Goal: Task Accomplishment & Management: Complete application form

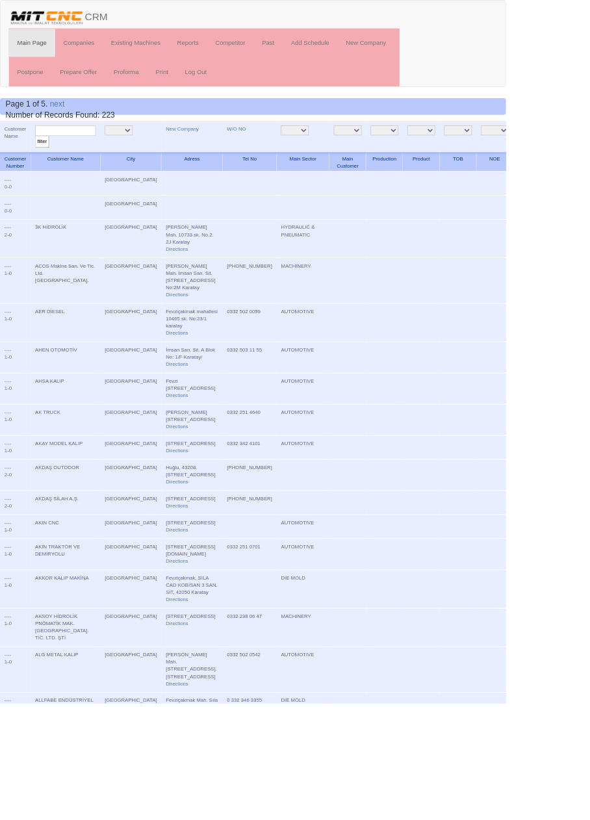
click at [88, 153] on input "text" at bounding box center [76, 152] width 71 height 12
type input "General"
click at [41, 159] on input "filter" at bounding box center [49, 166] width 16 height 14
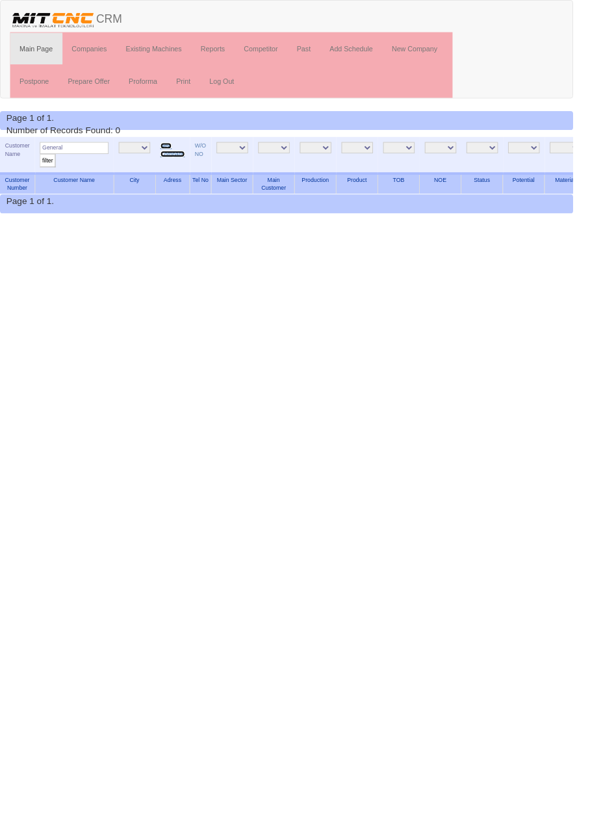
click at [172, 149] on link "New Company" at bounding box center [177, 154] width 25 height 15
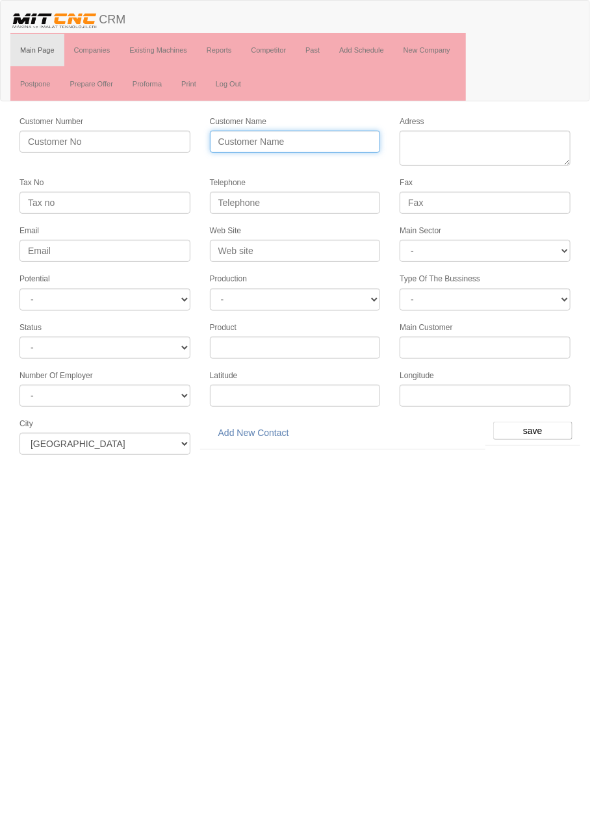
click at [236, 142] on input "Customer Name" at bounding box center [295, 142] width 171 height 22
type input "GENERAL OTOMOTİV"
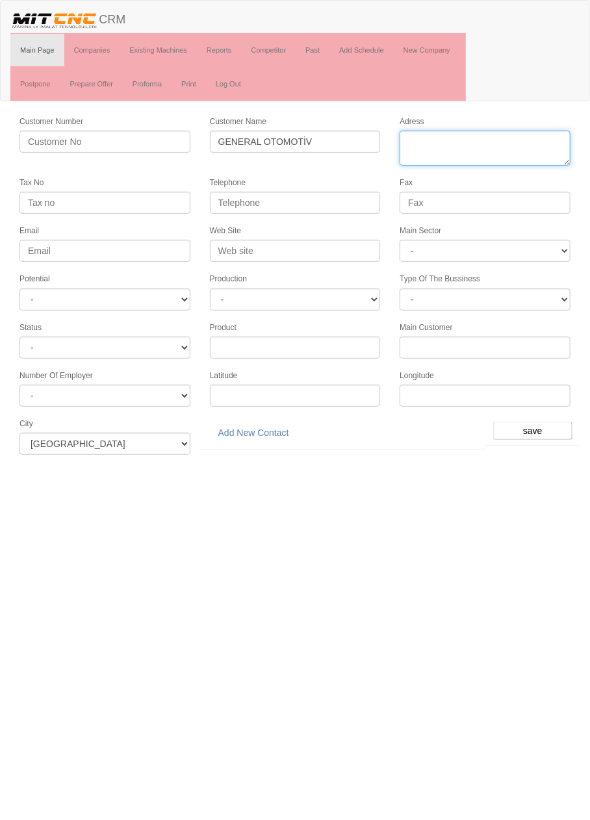
click at [493, 140] on textarea "Adress" at bounding box center [485, 148] width 171 height 35
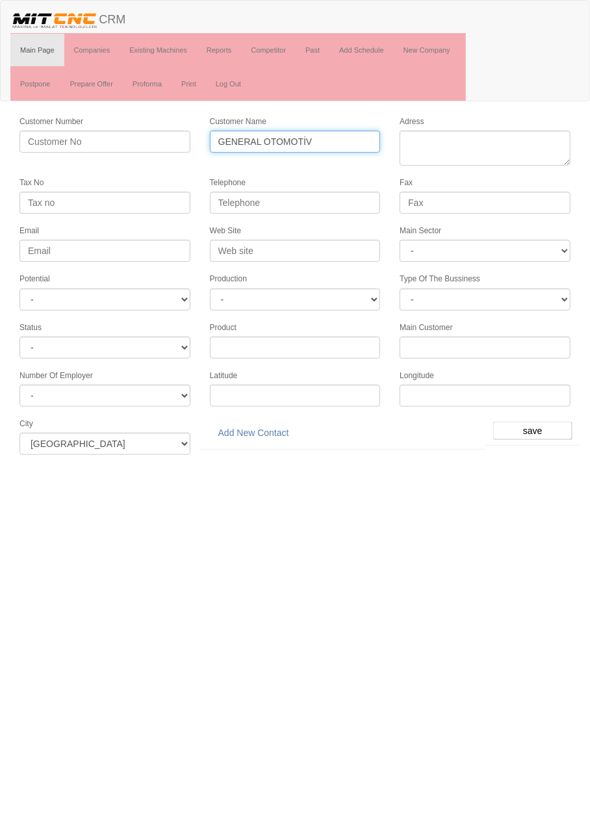
click at [369, 137] on input "GENERAL OTOMOTİV" at bounding box center [295, 142] width 171 height 22
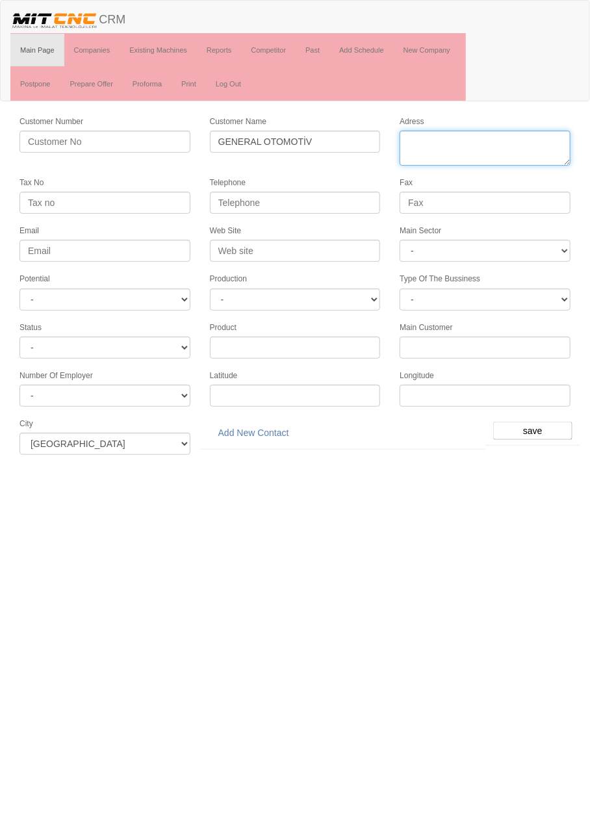
paste textarea "Adres"
type textarea "Adres"
paste textarea "Fevzi çakmak mahallesi şehit mustafa tünel caddesi 1c blok no 7c, 42200 Karatay…"
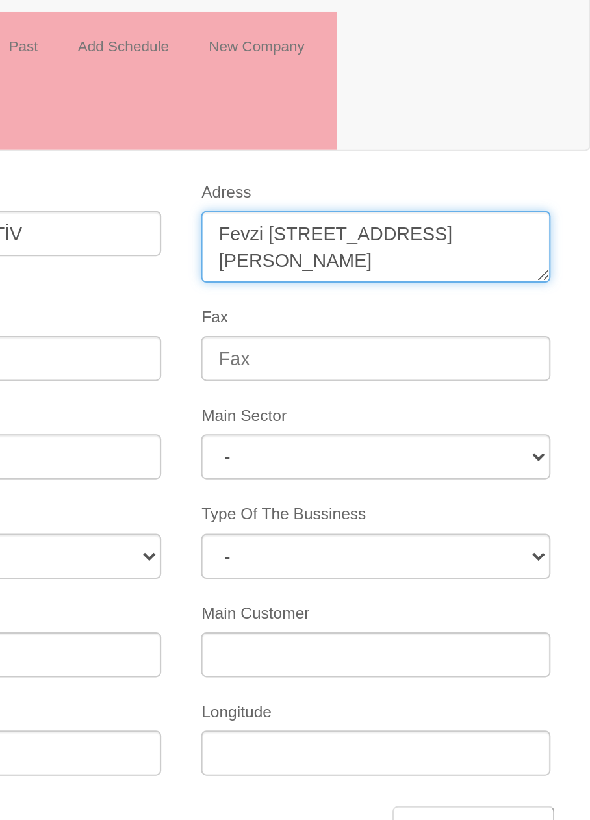
click at [528, 143] on textarea "Adress" at bounding box center [485, 148] width 171 height 35
click at [504, 159] on textarea "Adress" at bounding box center [485, 148] width 171 height 35
click at [442, 163] on textarea "Adress" at bounding box center [485, 148] width 171 height 35
click at [560, 147] on textarea "Adress" at bounding box center [485, 148] width 171 height 35
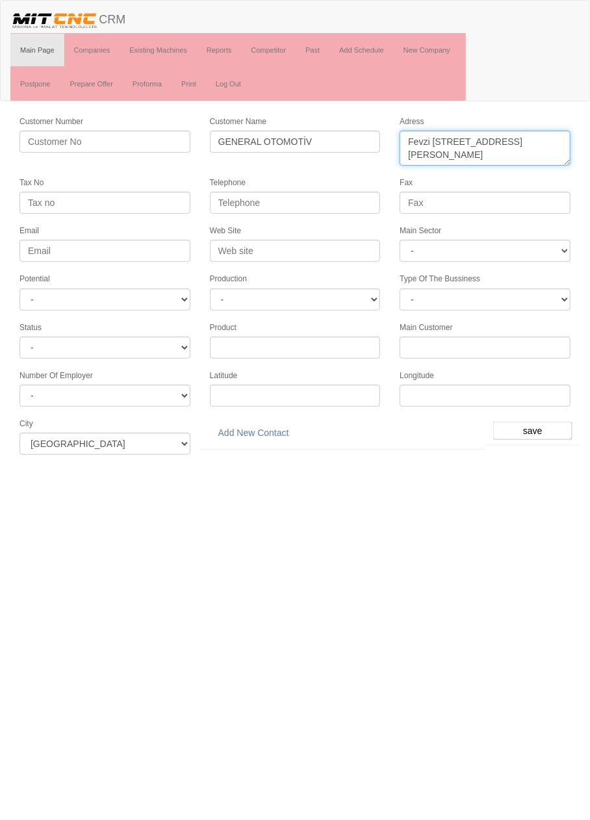
type textarea "Fevzi çakmak mahallesi şehit mustafa tünel caddesi 1c blok no 7c karatay"
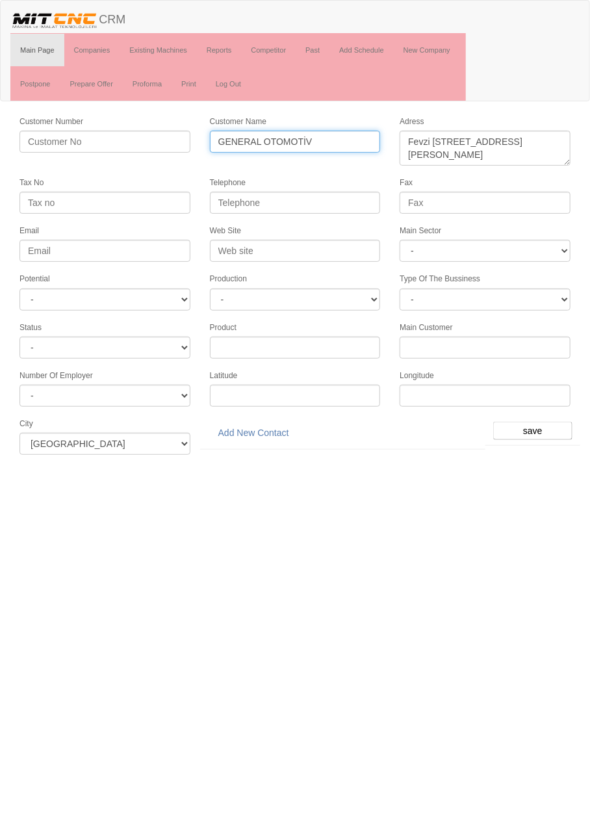
click at [328, 140] on input "GENERAL OTOMOTİV" at bounding box center [295, 142] width 171 height 22
type input "GENERA"
type input "CİTEX OTOMOTİV"
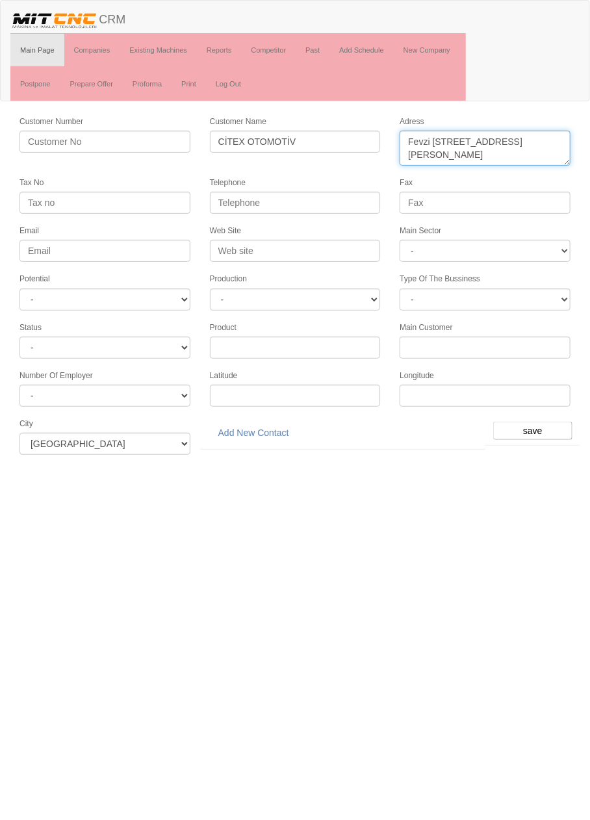
click at [502, 156] on textarea "Adress" at bounding box center [485, 148] width 171 height 35
click at [499, 158] on textarea "Adress" at bounding box center [485, 148] width 171 height 35
click at [503, 159] on textarea "Adress" at bounding box center [485, 148] width 171 height 35
click at [499, 153] on textarea "Adress" at bounding box center [485, 148] width 171 height 35
paste textarea "çakmak Mah. 10758 Sok. No:25/ I"
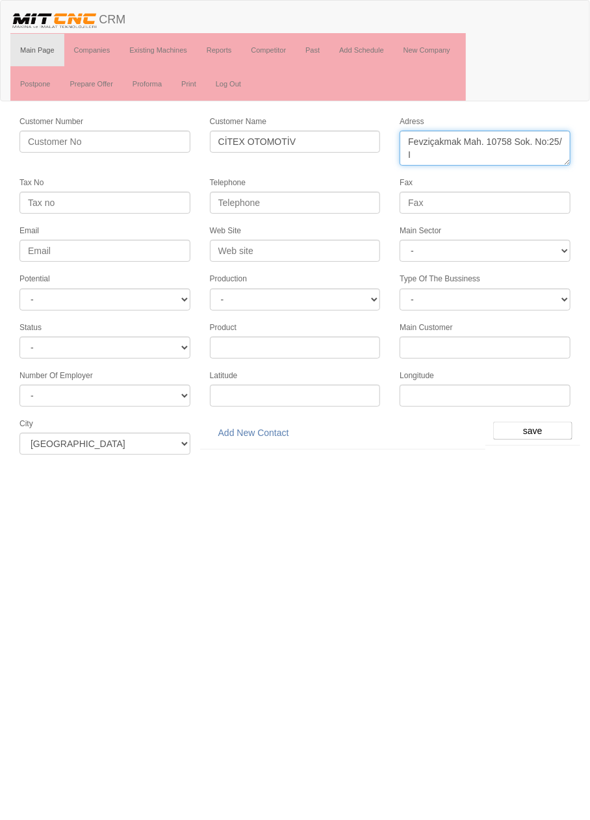
scroll to position [0, 0]
click at [483, 140] on textarea "Adress" at bounding box center [485, 148] width 171 height 35
click at [552, 148] on textarea "Adress" at bounding box center [485, 148] width 171 height 35
click at [556, 140] on textarea "Adress" at bounding box center [485, 148] width 171 height 35
type textarea "Fevziçakmak Mahallesi 10758 Sokak No:25"
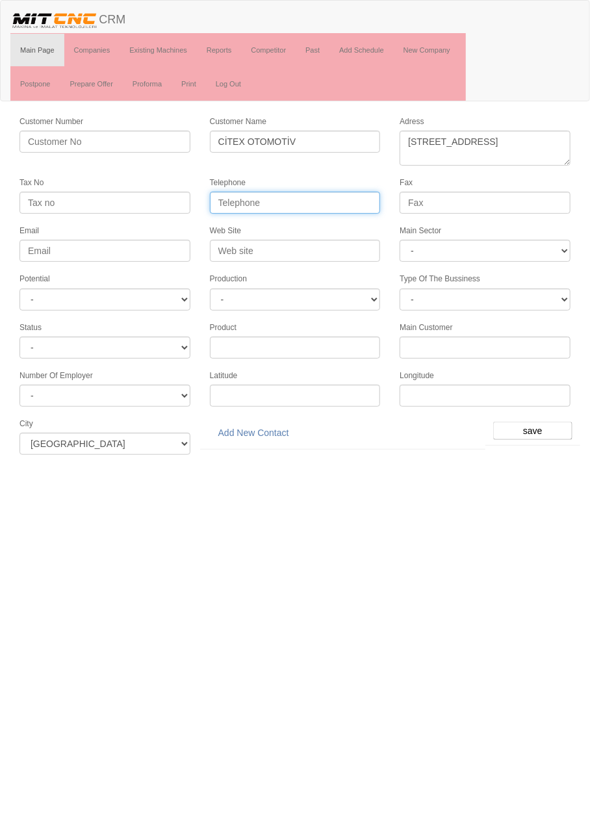
paste input "+903322486767"
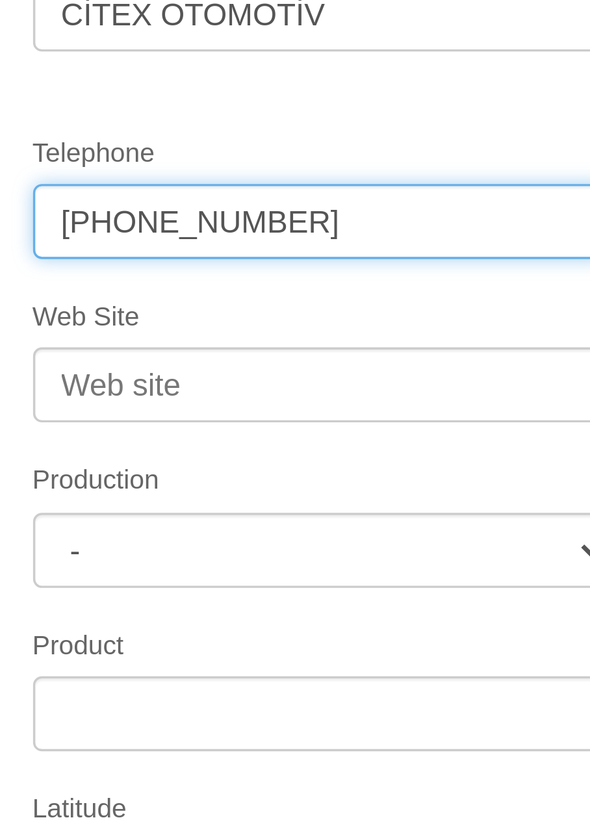
click at [265, 197] on input "+903322486767" at bounding box center [295, 203] width 171 height 22
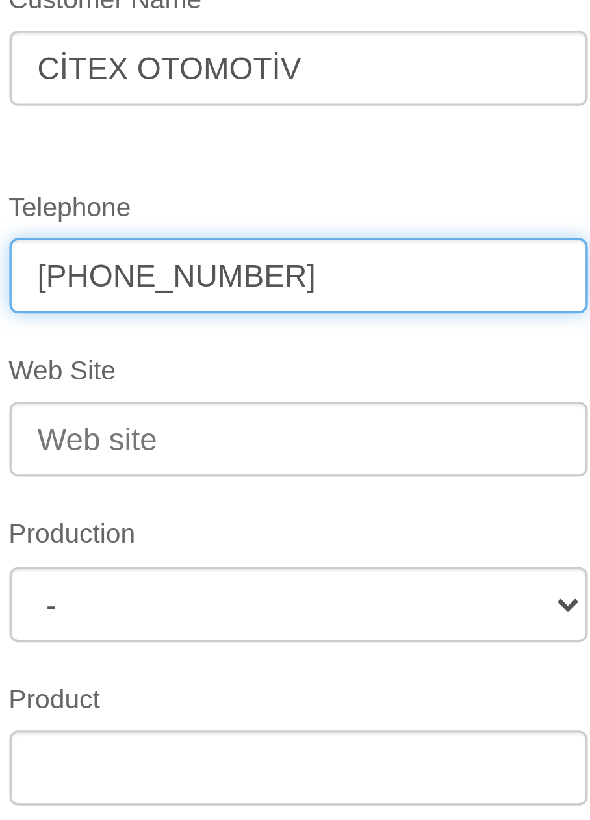
click at [250, 204] on input "+90332248 6767" at bounding box center [295, 203] width 171 height 22
click at [229, 202] on input "+90332 248 6767" at bounding box center [295, 203] width 171 height 22
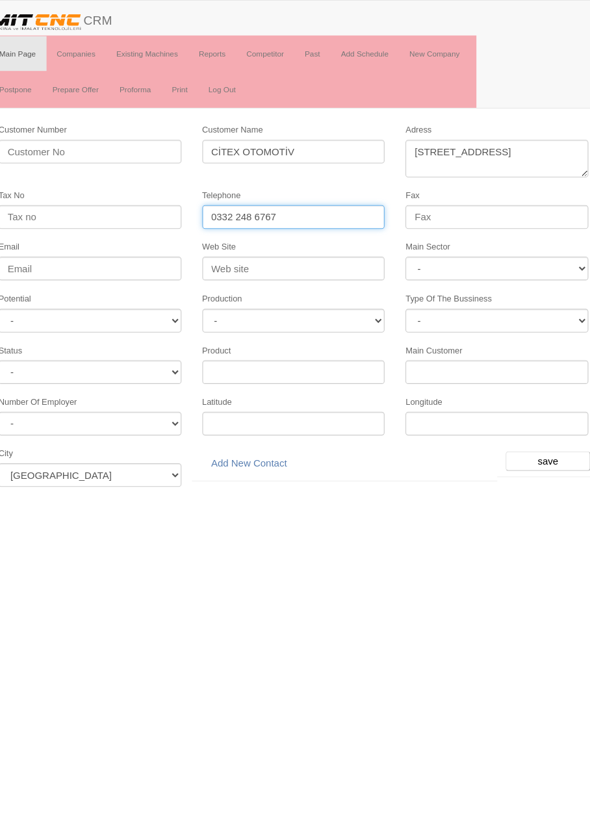
type input "0332 248 6767"
click at [486, 251] on select "- DIE MOLD MACHINERY DEFENCE ELECTRICAL COMPONENTS MEDICAL TOOL MANUFACTURING J…" at bounding box center [485, 251] width 171 height 22
select select "370"
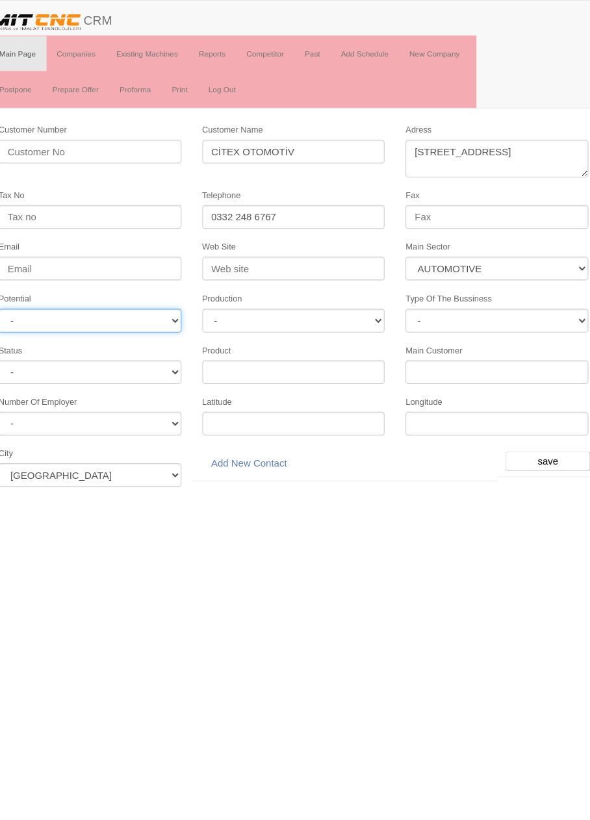
click at [161, 295] on select "- A1 A2 A3 B1 B2 B3 C1 C2 C3" at bounding box center [105, 300] width 171 height 22
select select "6"
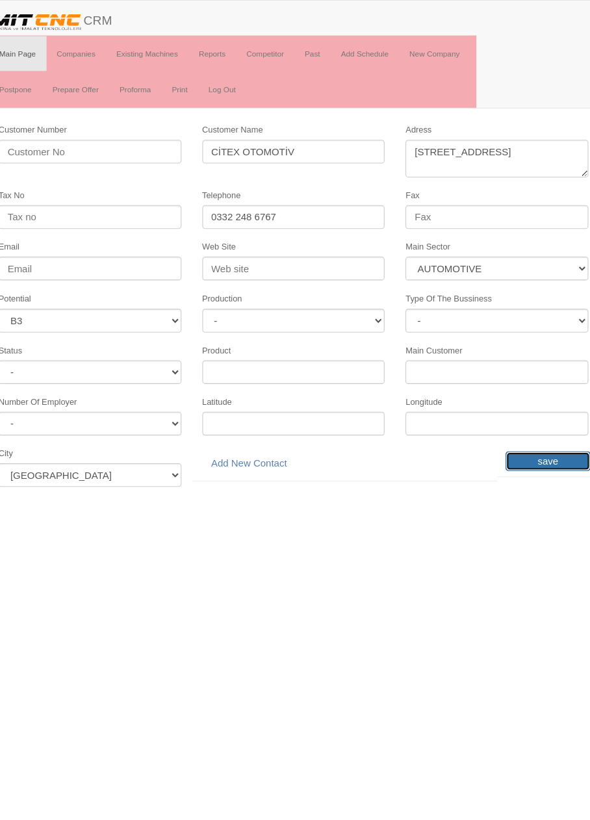
click at [541, 422] on input "save" at bounding box center [532, 431] width 79 height 18
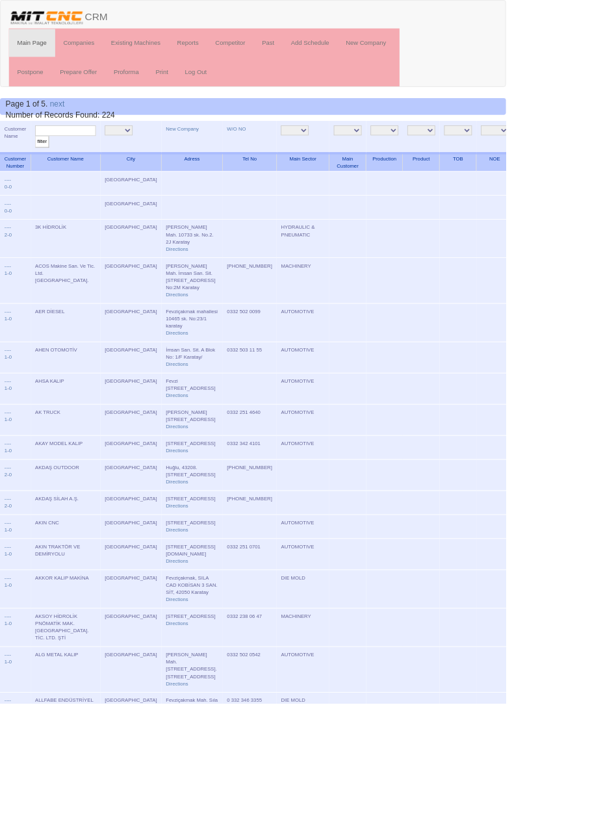
click at [97, 151] on input "text" at bounding box center [76, 152] width 71 height 12
type input "citex"
click at [41, 159] on input "filter" at bounding box center [49, 166] width 16 height 14
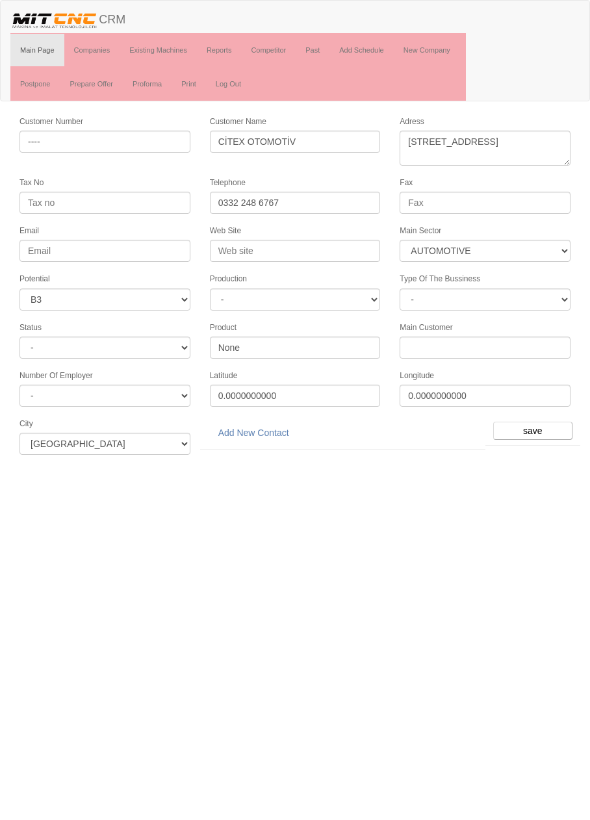
select select "370"
select select "6"
click at [275, 429] on link "Add New Contact" at bounding box center [254, 433] width 88 height 22
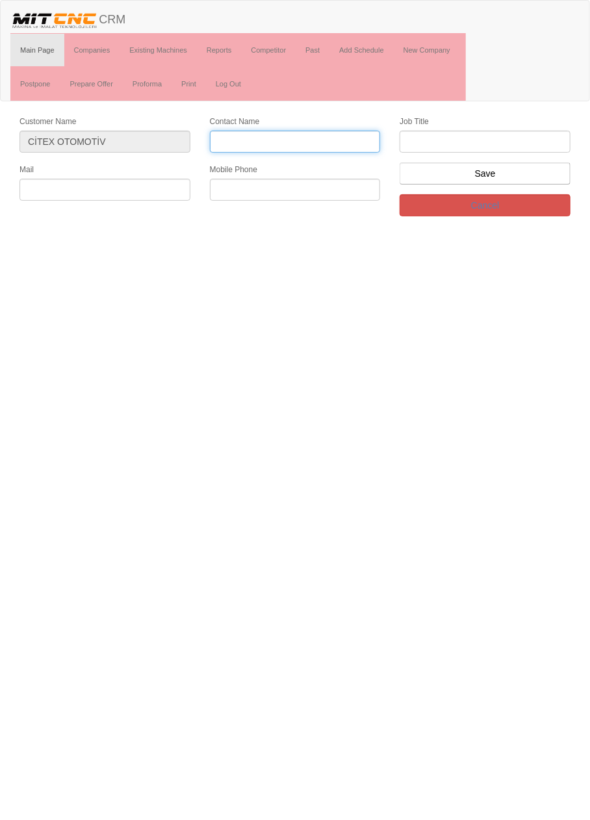
paste input "[PERSON_NAME]"
type input "[PERSON_NAME]"
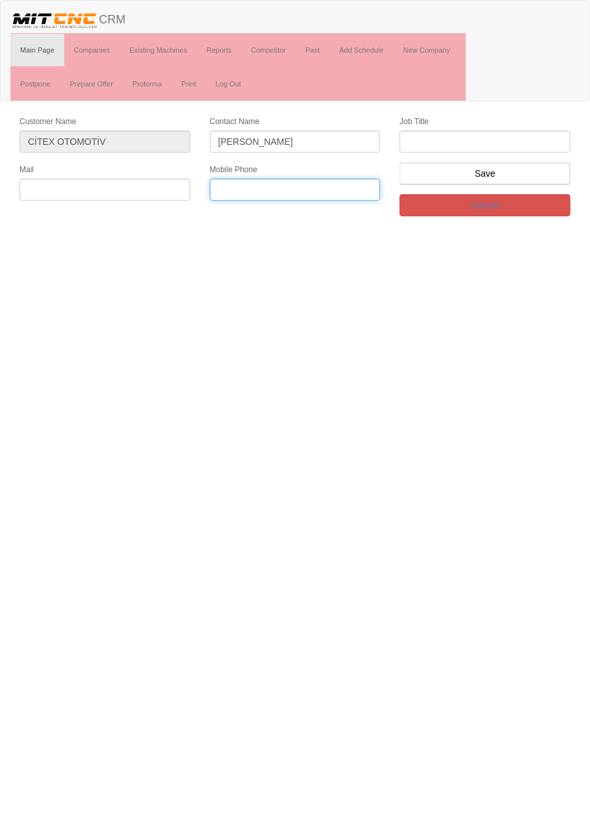
paste input "[PHONE_NUMBER]"
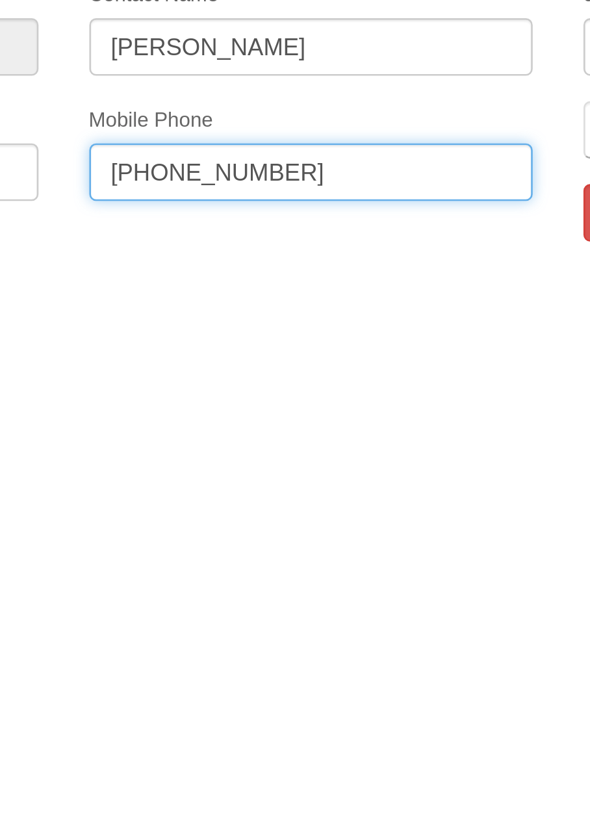
click at [266, 188] on input "[PHONE_NUMBER]" at bounding box center [295, 190] width 171 height 22
click at [249, 189] on input "[PHONE_NUMBER]" at bounding box center [295, 190] width 171 height 22
click at [228, 190] on input "[PHONE_NUMBER]" at bounding box center [295, 190] width 171 height 22
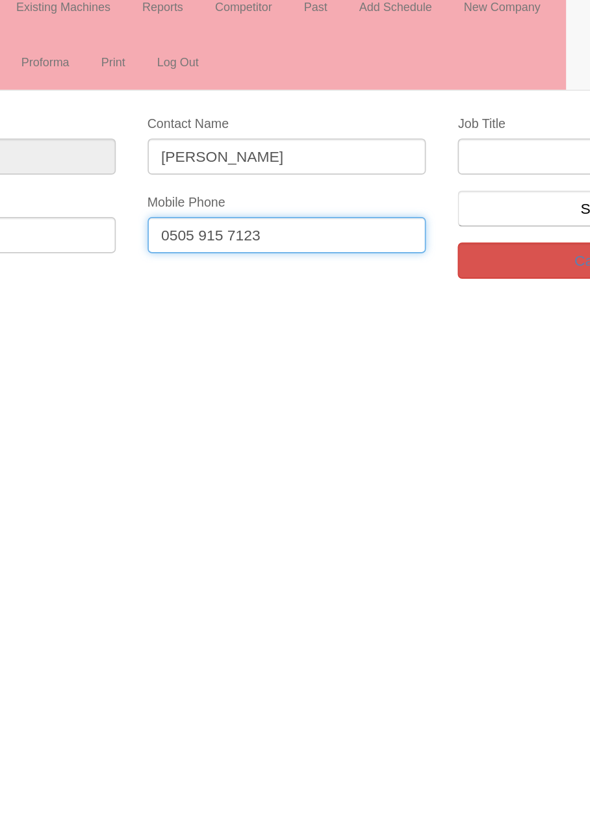
type input "0505 915 7123"
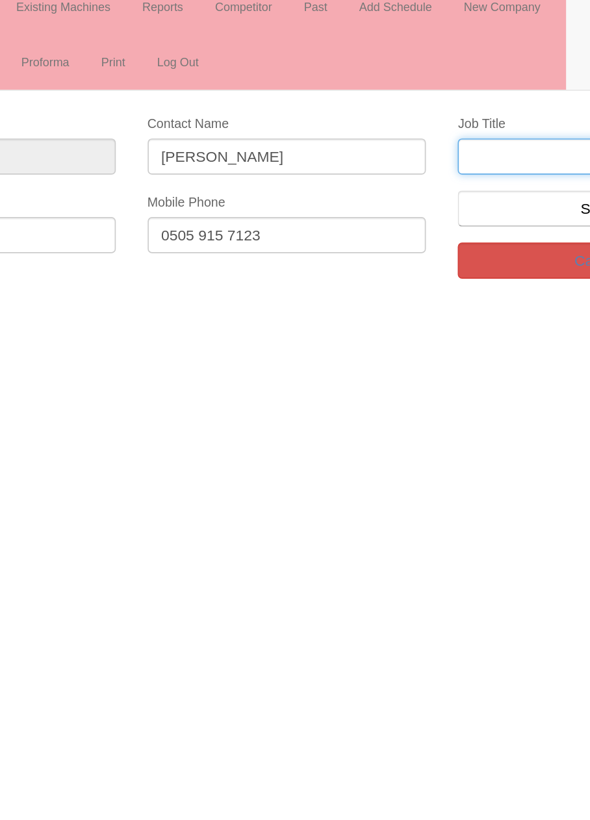
click at [456, 142] on input "text" at bounding box center [485, 142] width 171 height 22
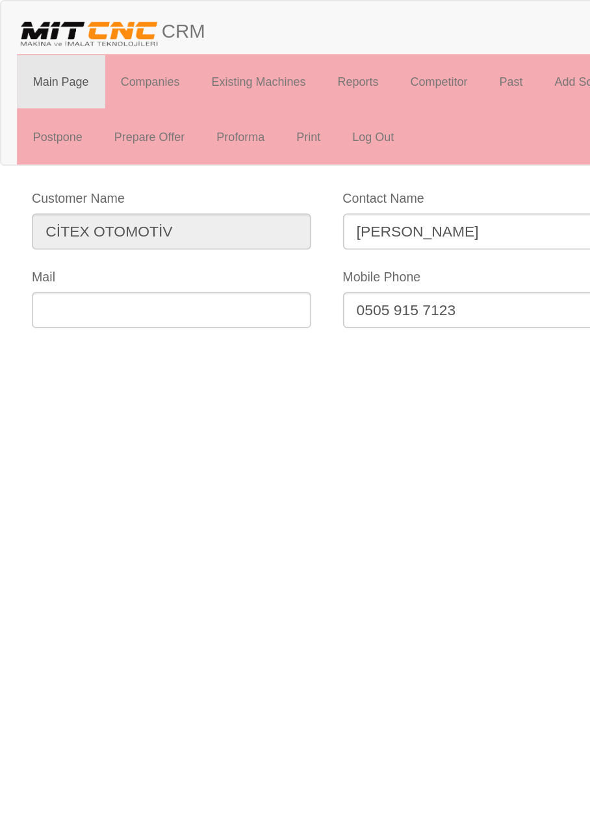
type input "Firma Sahibi"
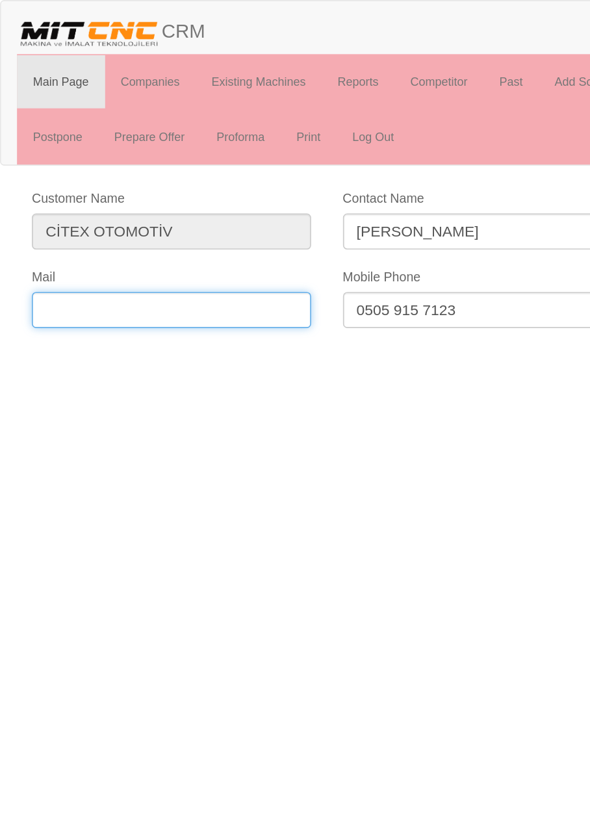
paste input "[EMAIL_ADDRESS][DOMAIN_NAME]"
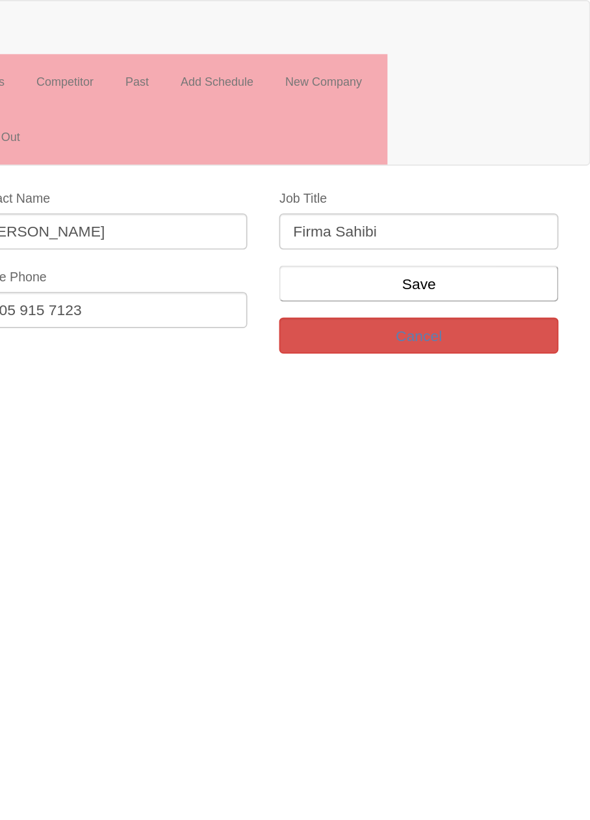
type input "[EMAIL_ADDRESS][DOMAIN_NAME]"
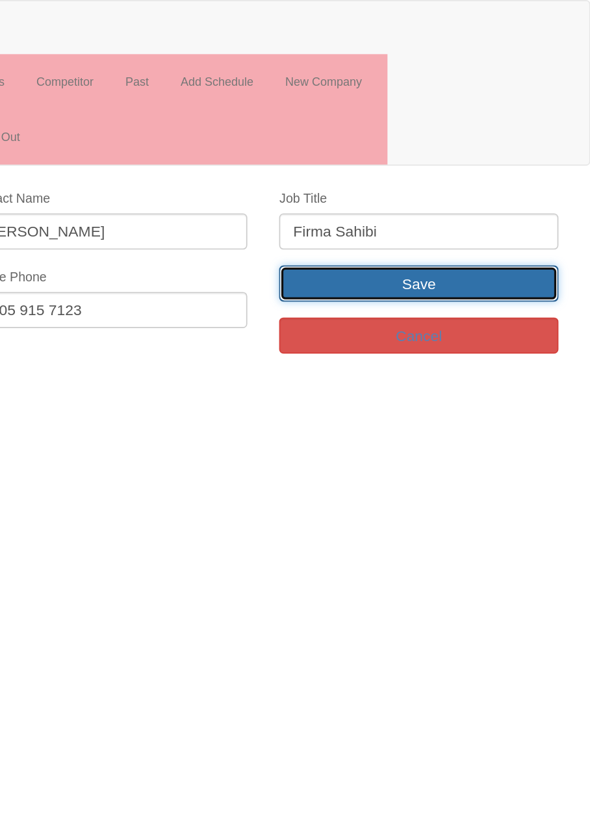
click at [515, 172] on input "Save" at bounding box center [485, 174] width 171 height 22
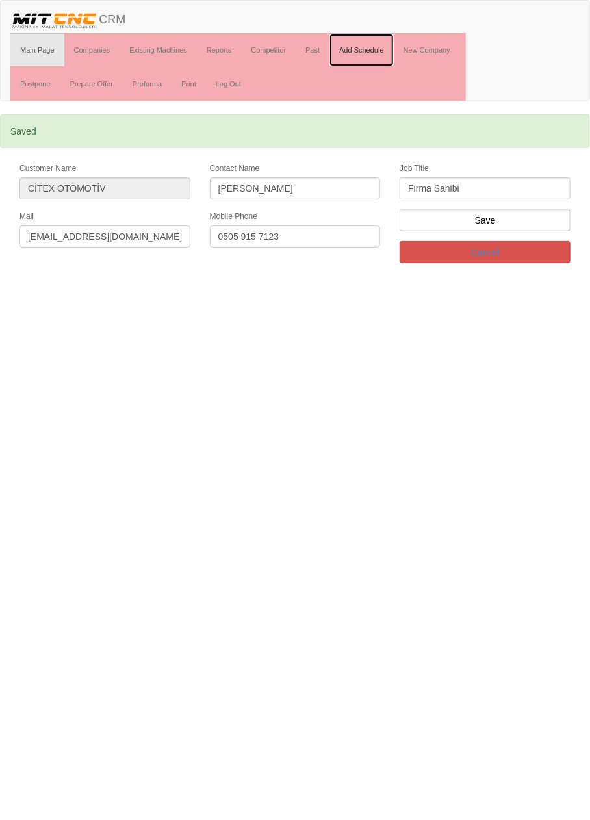
click at [371, 49] on link "Add Schedule" at bounding box center [362, 50] width 64 height 33
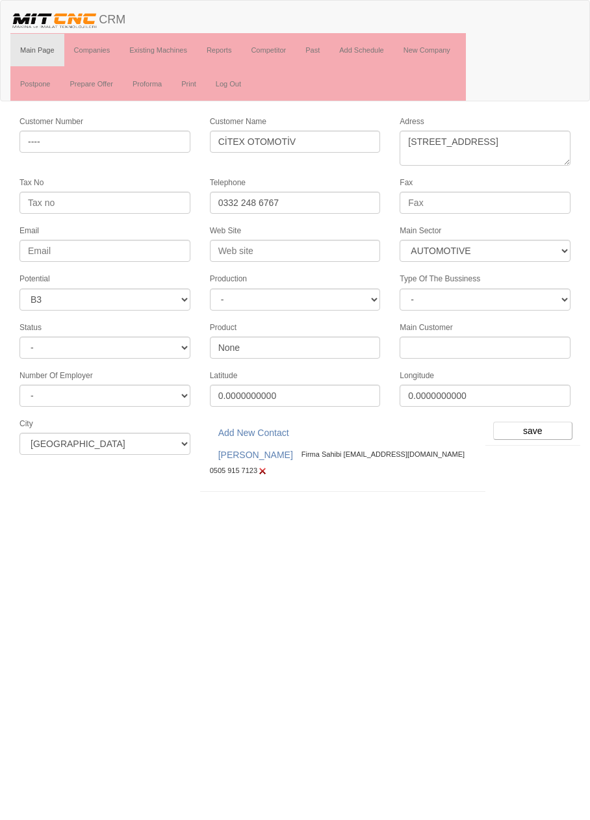
select select "370"
select select "6"
click at [539, 423] on input "save" at bounding box center [532, 431] width 79 height 18
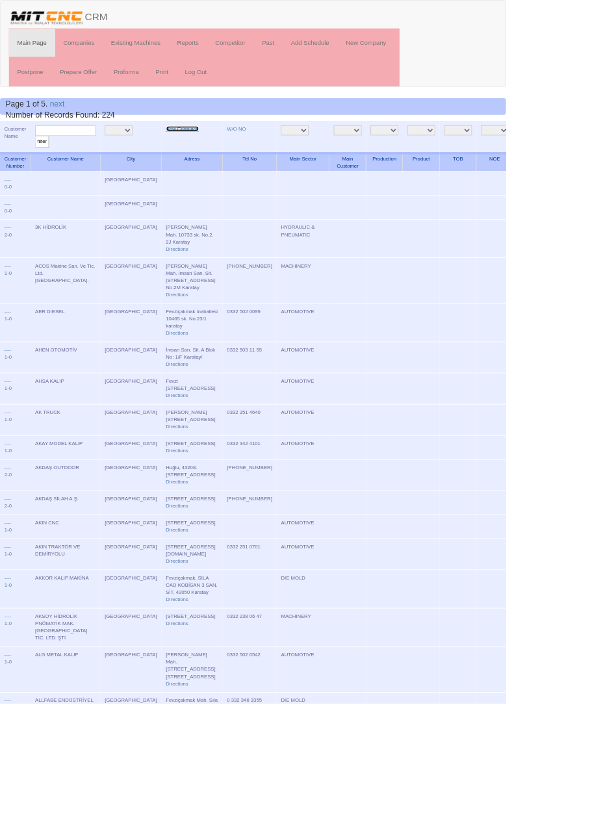
click at [194, 149] on link "New Company" at bounding box center [213, 150] width 38 height 7
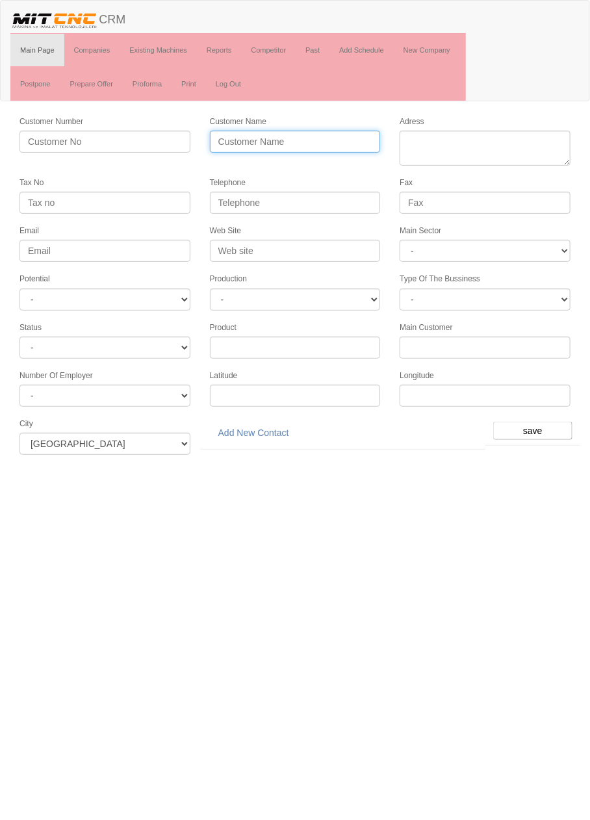
click at [276, 142] on input "Customer Name" at bounding box center [295, 142] width 171 height 22
type input "[PERSON_NAME]"
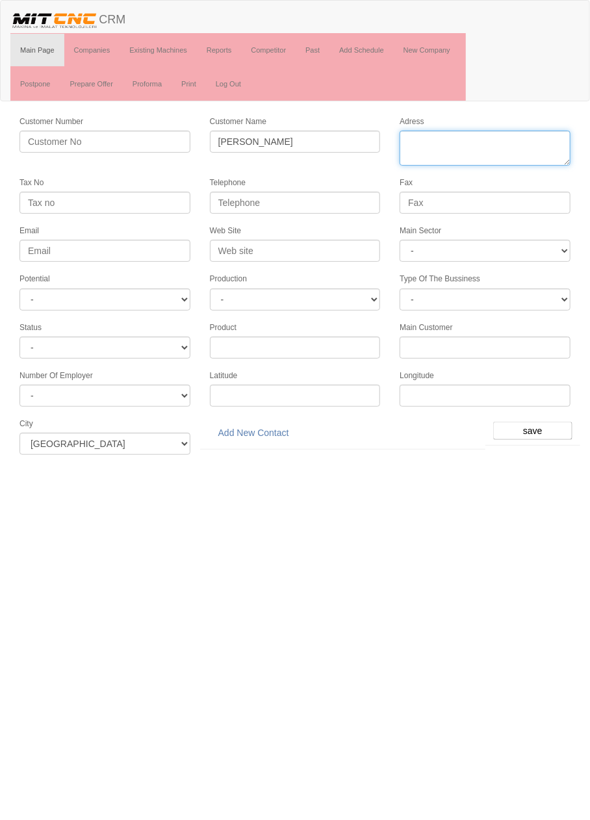
click at [491, 141] on textarea "Adress" at bounding box center [485, 148] width 171 height 35
paste textarea "Fevzi Çakmak Mah.10618 Sokak No:24/A Karatay"
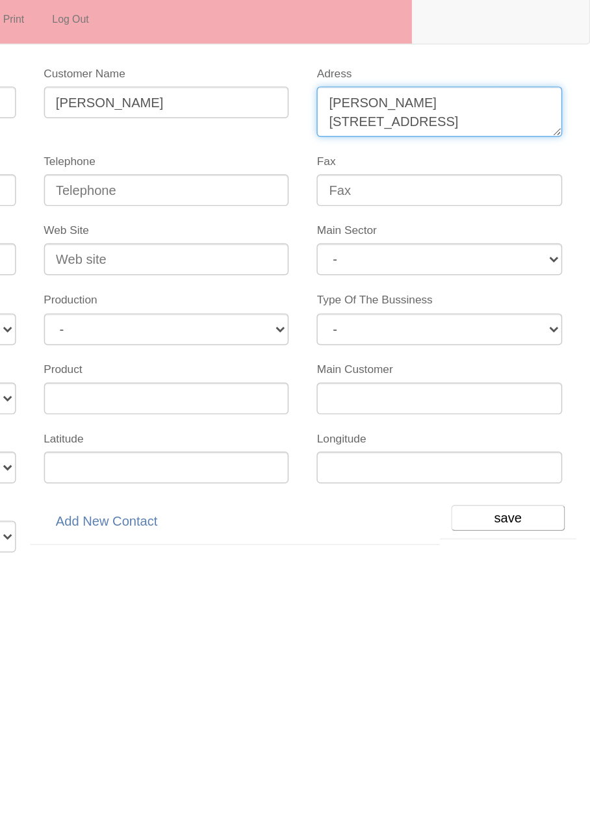
click at [492, 144] on textarea "Adress" at bounding box center [485, 148] width 171 height 35
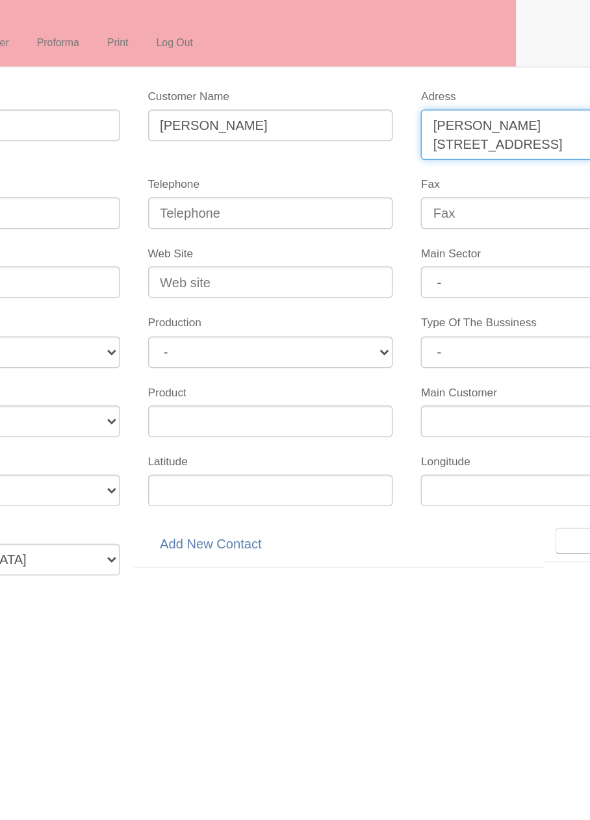
type textarea "Fevzi Çakmak Mahallesi 10618 Sokak No:24/A Karatay"
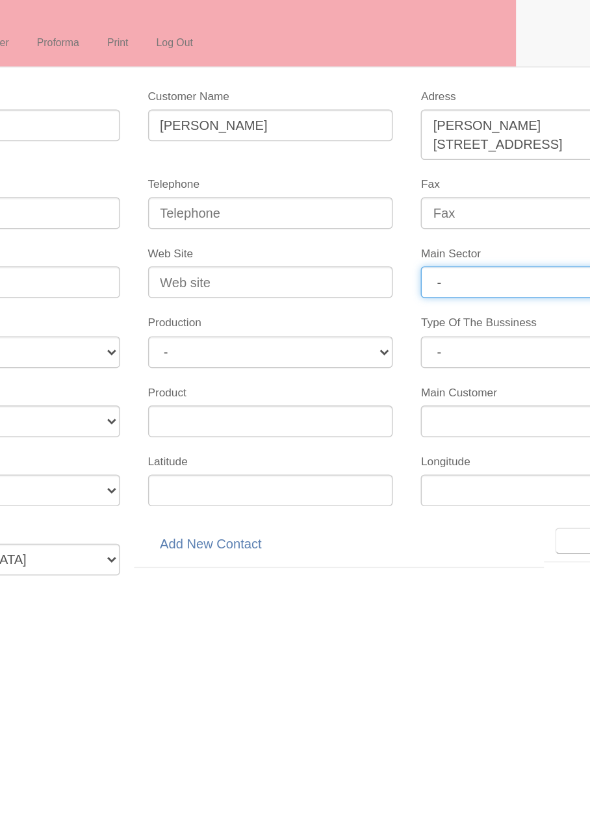
click at [461, 244] on select "- DIE MOLD MACHINERY DEFENCE ELECTRICAL COMPONENTS MEDICAL TOOL MANUFACTURING J…" at bounding box center [485, 251] width 171 height 22
select select "370"
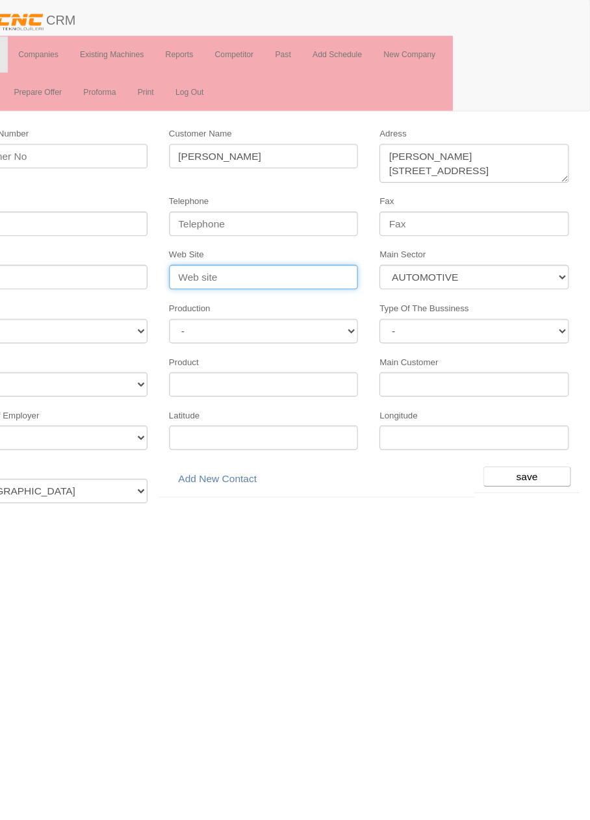
paste input "http://www.aslancaliper.com"
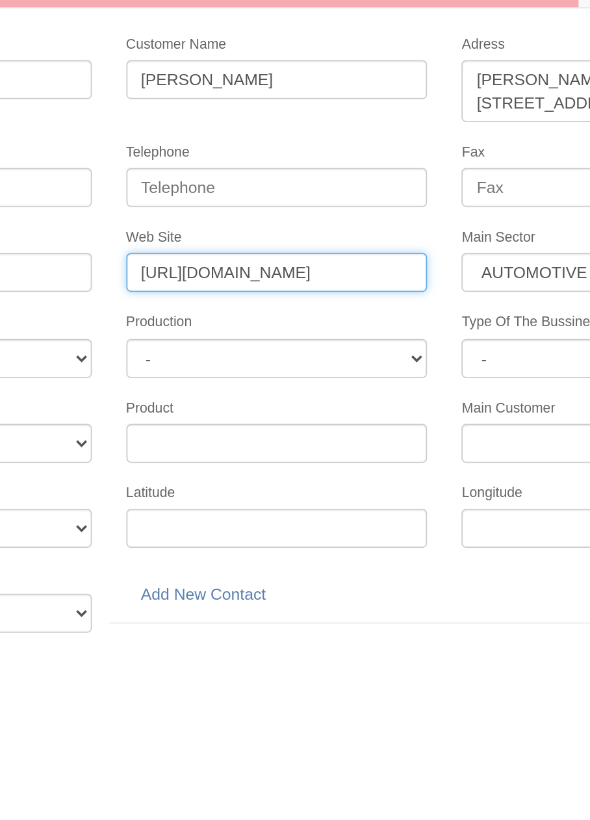
click at [238, 246] on input "http://www.aslancaliper.com" at bounding box center [295, 251] width 171 height 22
click at [245, 246] on input "http://www.aslancaliper.com" at bounding box center [295, 251] width 171 height 22
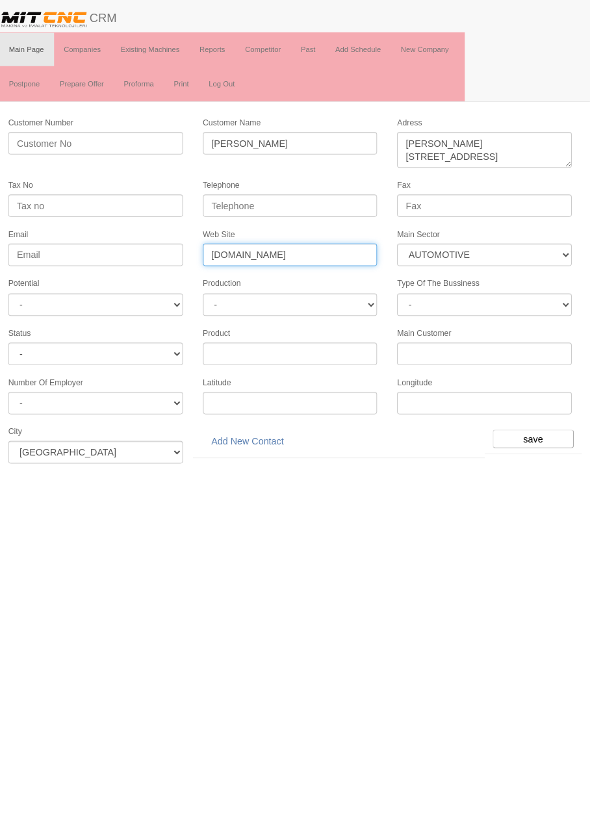
type input "www.aslancaliper.com"
click at [47, 291] on select "- A1 A2 A3 B1 B2 B3 C1 C2 C3" at bounding box center [105, 300] width 171 height 22
select select "6"
click at [540, 425] on input "save" at bounding box center [532, 431] width 79 height 18
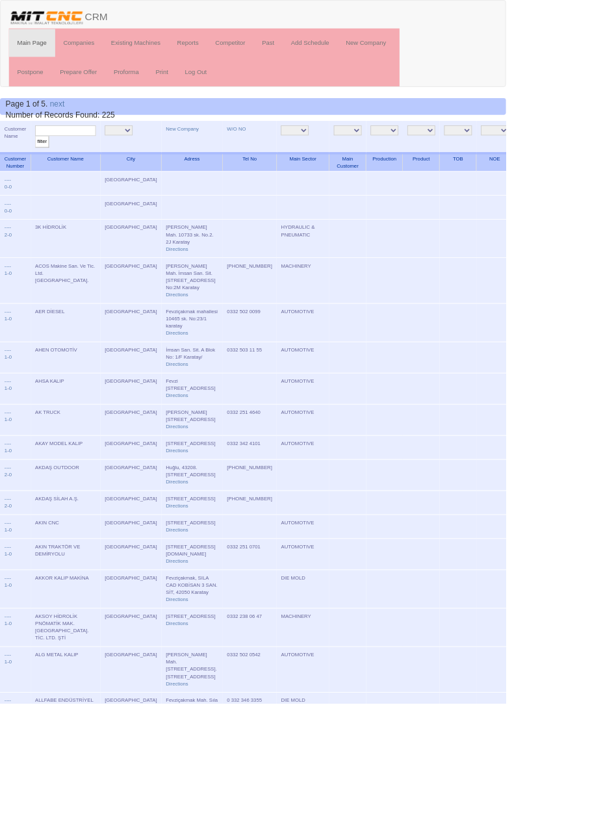
click at [72, 151] on input "text" at bounding box center [76, 152] width 71 height 12
type input "[PERSON_NAME]"
click at [41, 159] on input "filter" at bounding box center [49, 166] width 16 height 14
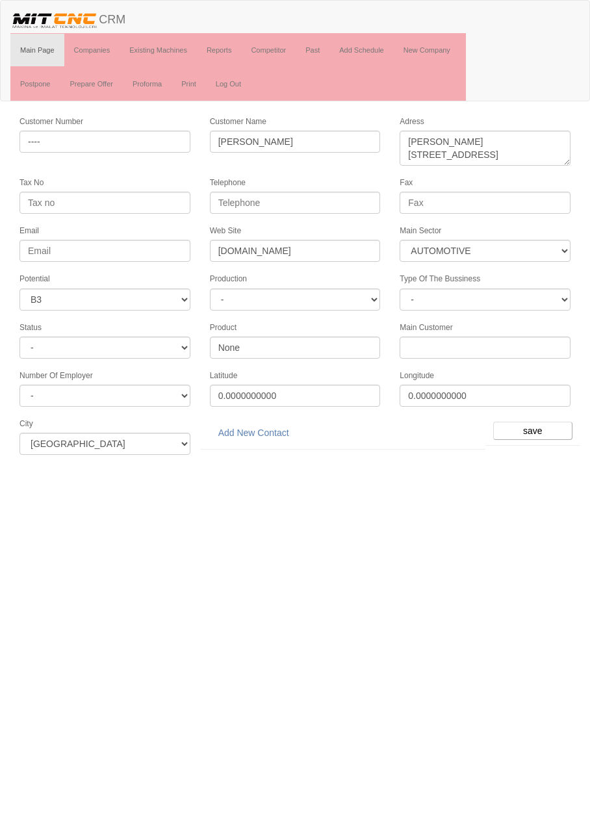
select select "370"
select select "6"
click at [244, 424] on link "Add New Contact" at bounding box center [254, 433] width 88 height 22
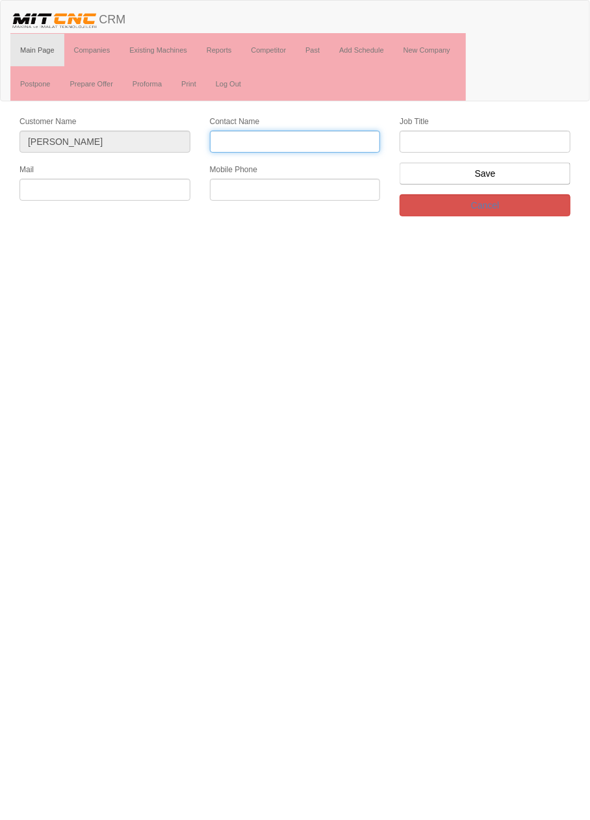
click at [315, 144] on input "Contact Name" at bounding box center [295, 142] width 171 height 22
type input "[PERSON_NAME]"
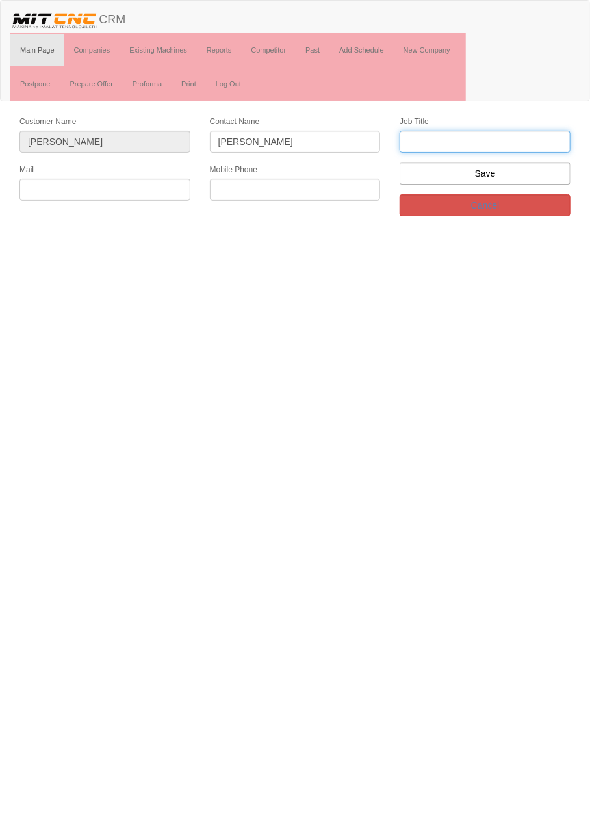
click at [497, 140] on input "text" at bounding box center [485, 142] width 171 height 22
type input "Firma Sahibi"
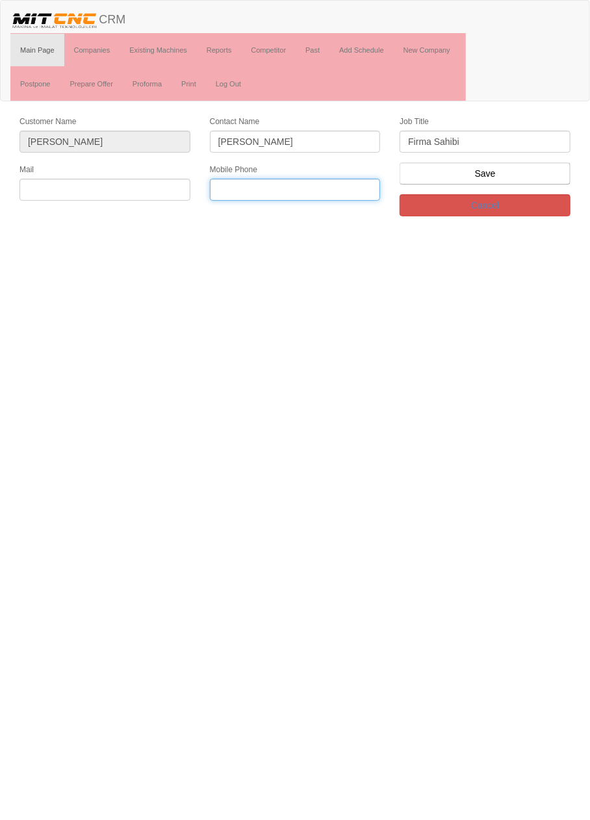
paste input "05064827355"
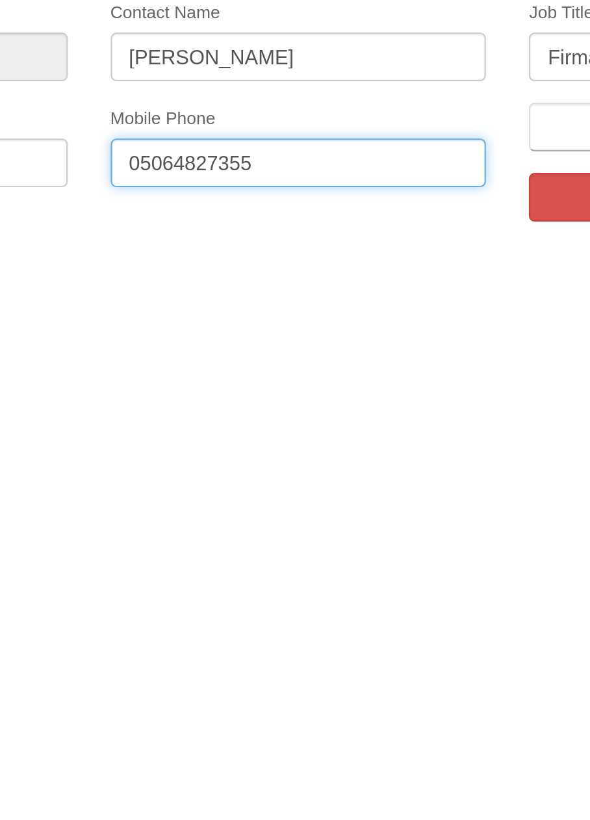
click at [255, 190] on input "05064827355" at bounding box center [295, 190] width 171 height 22
click at [239, 187] on input "0506482 7355" at bounding box center [295, 190] width 171 height 22
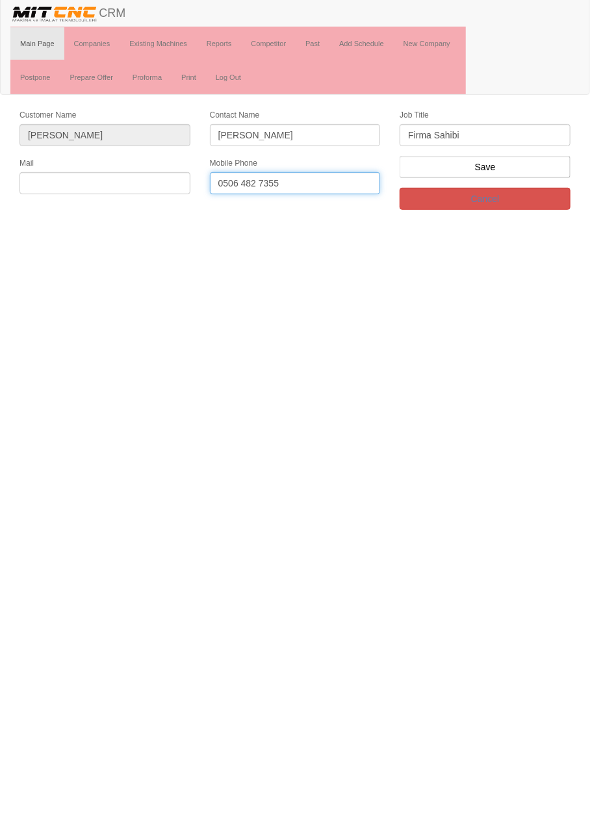
type input "0506 482 7355"
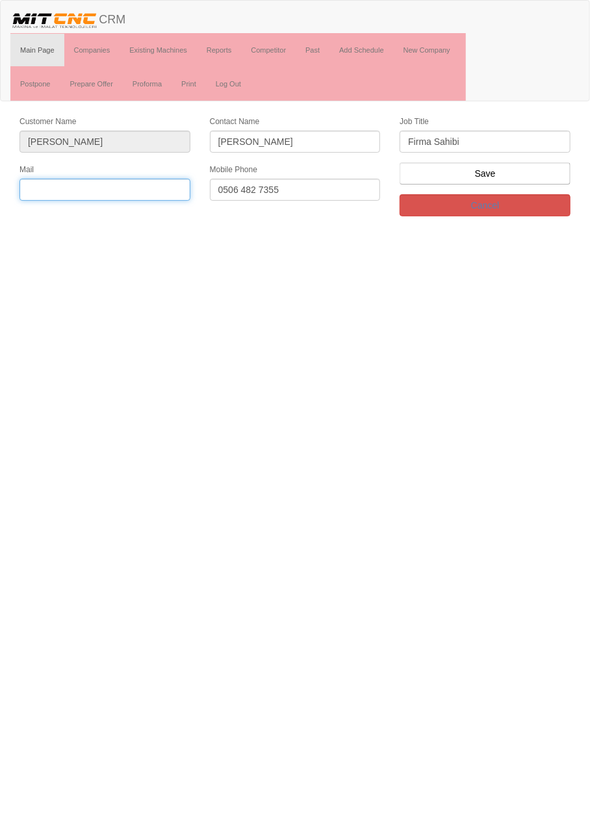
click at [158, 189] on input "text" at bounding box center [105, 190] width 171 height 22
type input "info@aslancaliper.com"
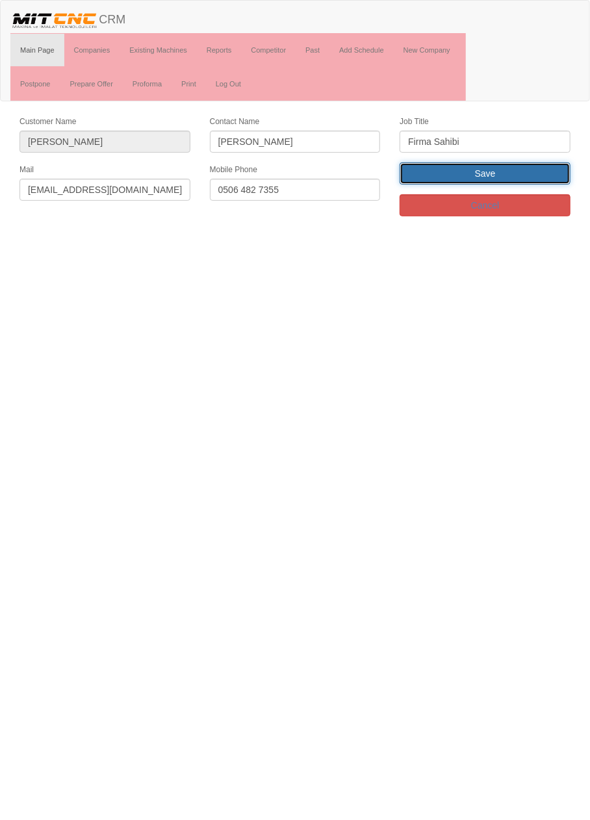
click at [528, 172] on input "Save" at bounding box center [485, 174] width 171 height 22
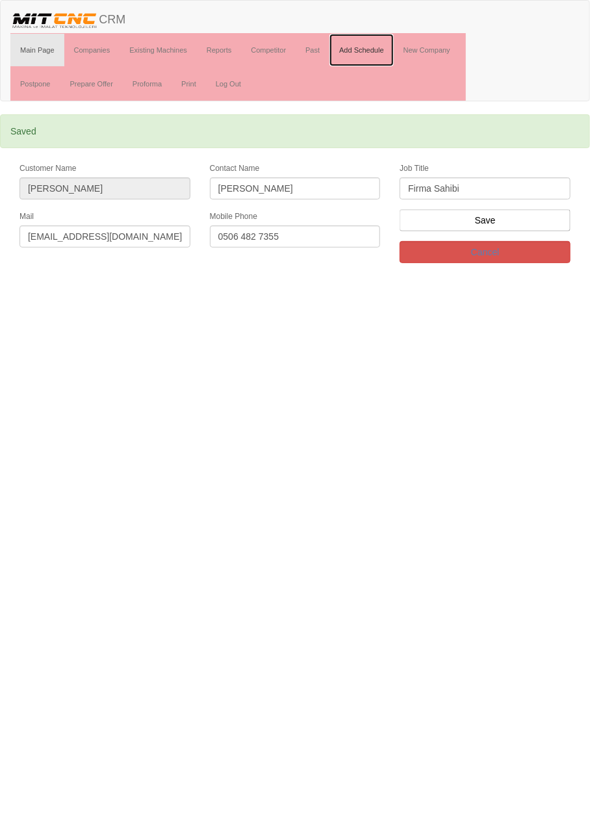
click at [363, 49] on link "Add Schedule" at bounding box center [362, 50] width 64 height 33
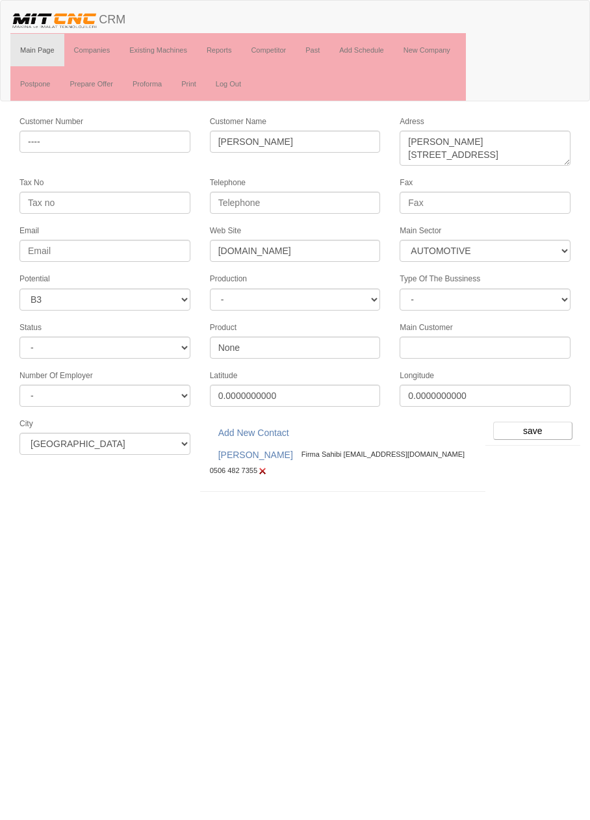
select select "370"
select select "6"
click at [540, 422] on input "save" at bounding box center [532, 431] width 79 height 18
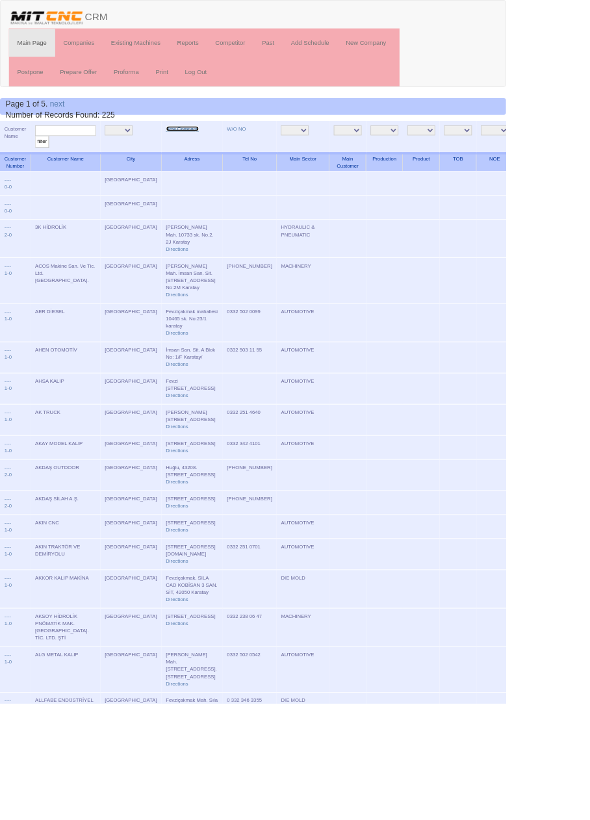
click at [194, 147] on link "New Company" at bounding box center [213, 150] width 38 height 7
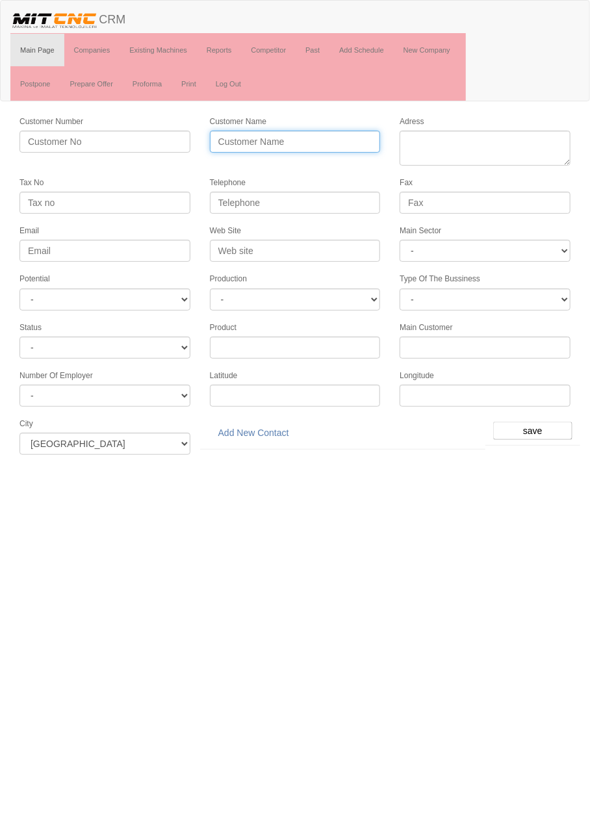
click at [278, 135] on input "Customer Name" at bounding box center [295, 142] width 171 height 22
type input "Faskon"
type input "FASKON MAKİNA"
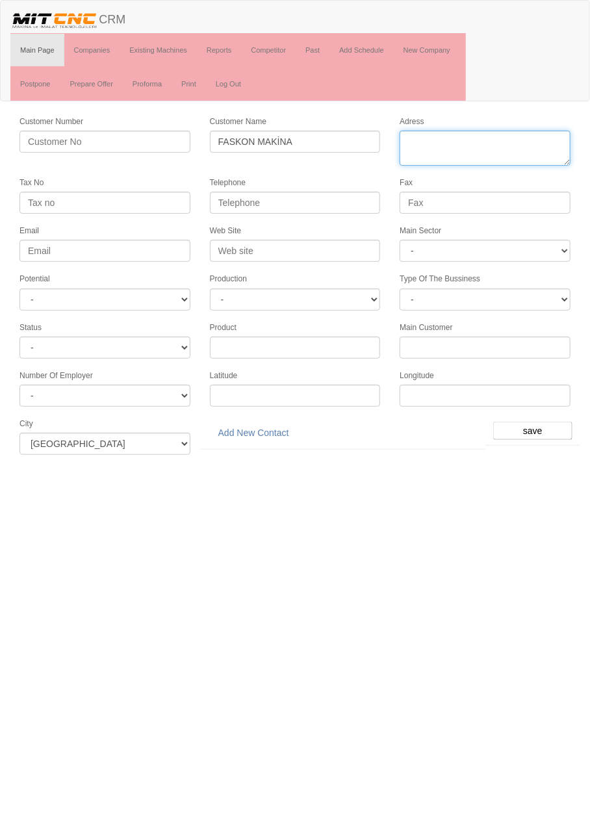
click at [480, 144] on textarea "Adress" at bounding box center [485, 148] width 171 height 35
paste textarea "Fevziçakmak Mah., 10621. [STREET_ADDRESS]"
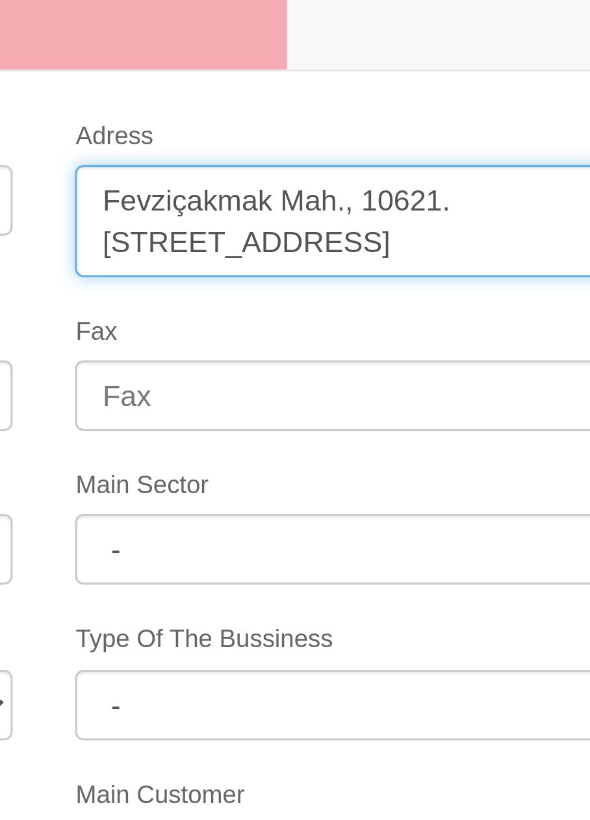
click at [491, 140] on textarea "Adress" at bounding box center [485, 148] width 171 height 35
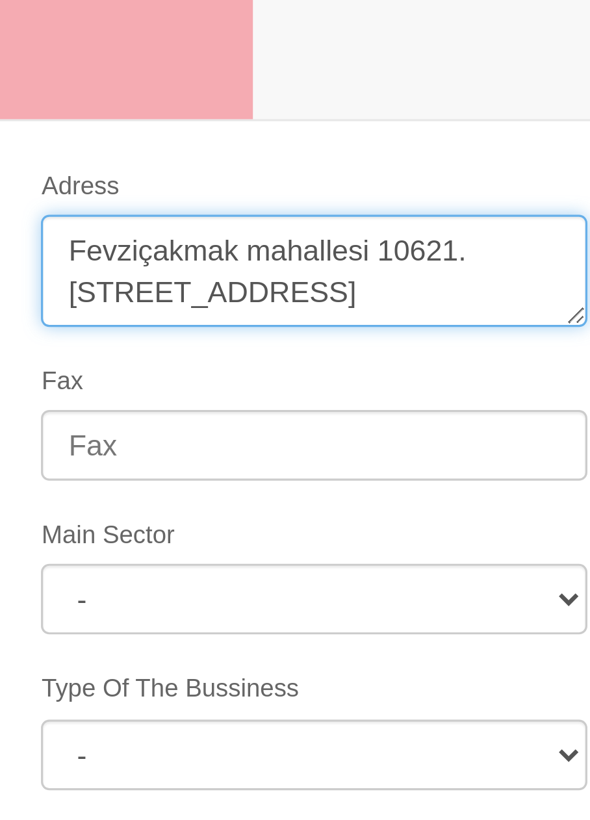
click at [558, 142] on textarea "Adress" at bounding box center [485, 148] width 171 height 35
click at [506, 152] on textarea "Adress" at bounding box center [485, 148] width 171 height 35
click at [443, 152] on textarea "Adress" at bounding box center [485, 148] width 171 height 35
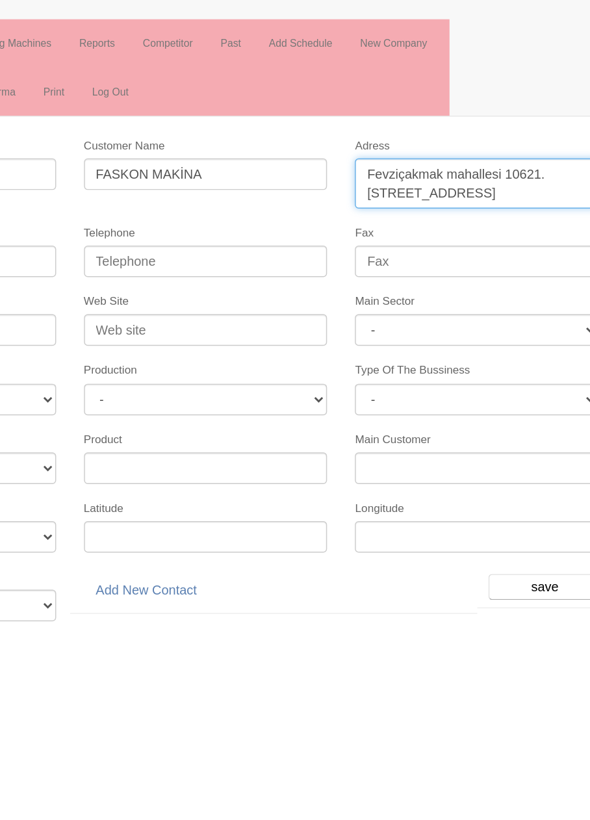
type textarea "Fevziçakmak mahallesi 10621. [STREET_ADDRESS]"
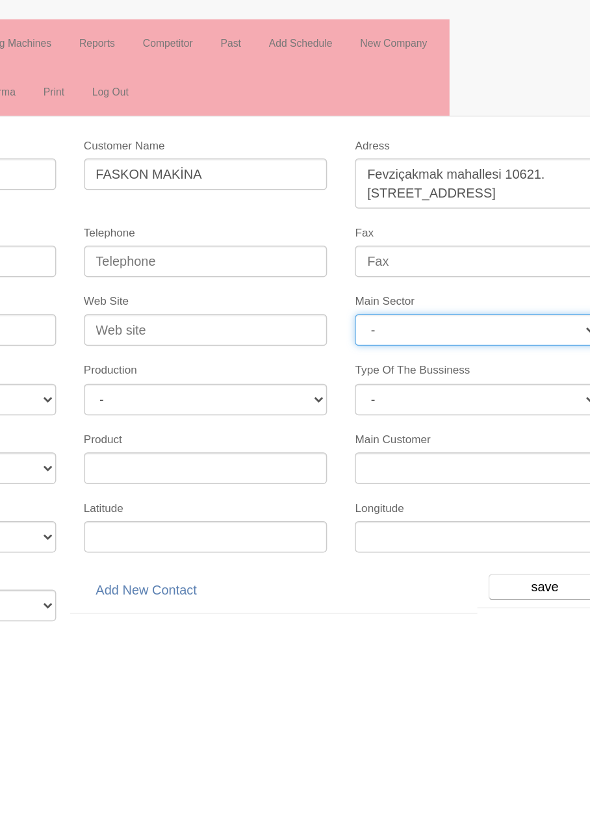
click at [475, 248] on select "- DIE MOLD MACHINERY DEFENCE ELECTRICAL COMPONENTS MEDICAL TOOL MANUFACTURING J…" at bounding box center [485, 251] width 171 height 22
select select "370"
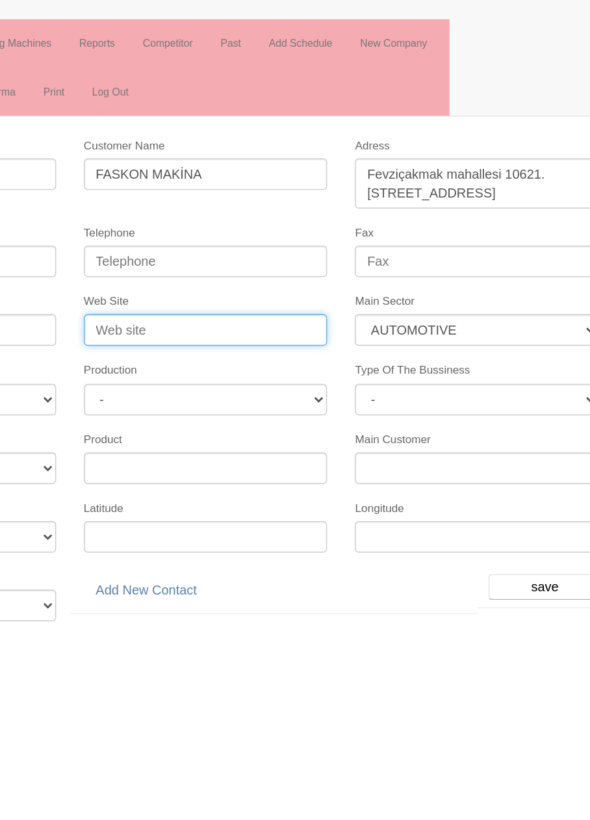
click at [315, 245] on input "Web Site" at bounding box center [295, 251] width 171 height 22
type input "Www"
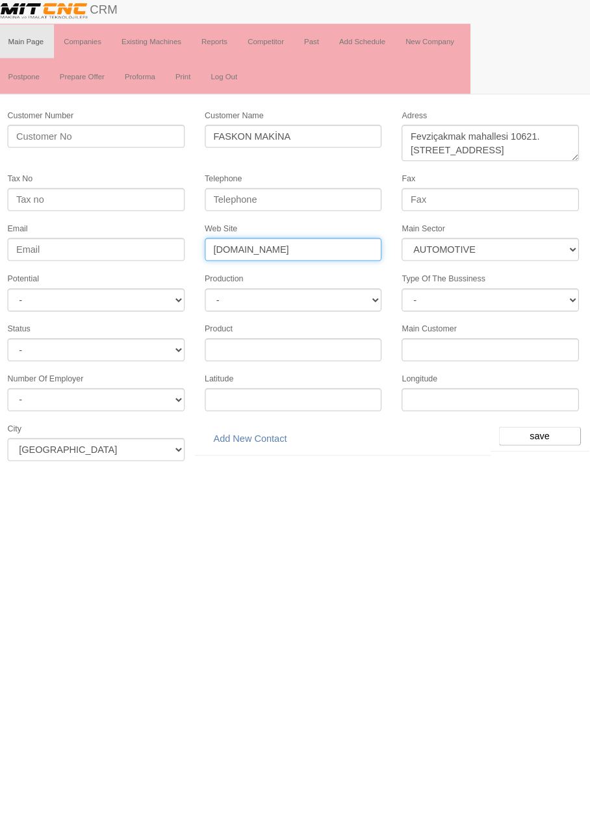
type input "[DOMAIN_NAME]"
click at [152, 289] on select "- A1 A2 A3 B1 B2 B3 C1 C2 C3" at bounding box center [105, 300] width 171 height 22
select select "6"
click at [537, 423] on input "save" at bounding box center [532, 431] width 79 height 18
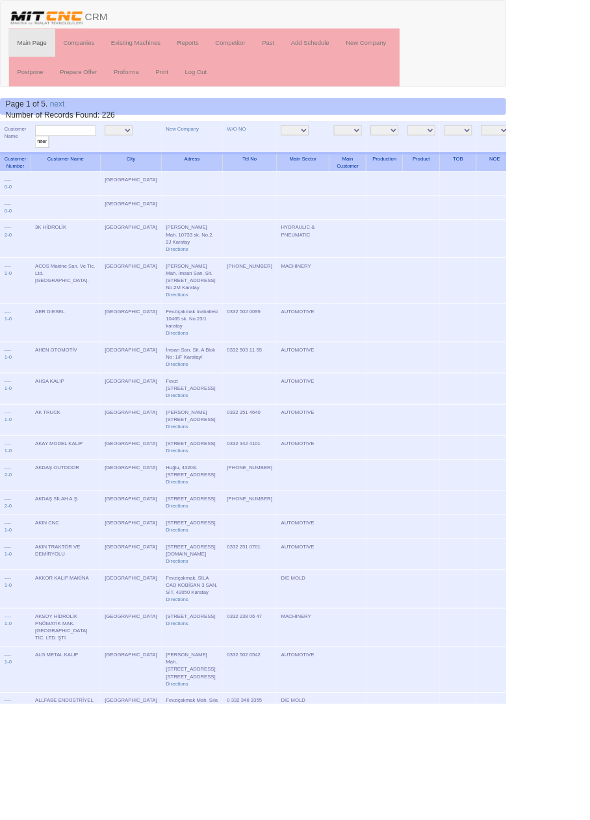
click at [94, 155] on input "text" at bounding box center [76, 152] width 71 height 12
type input "faskon"
click at [41, 159] on input "filter" at bounding box center [49, 166] width 16 height 14
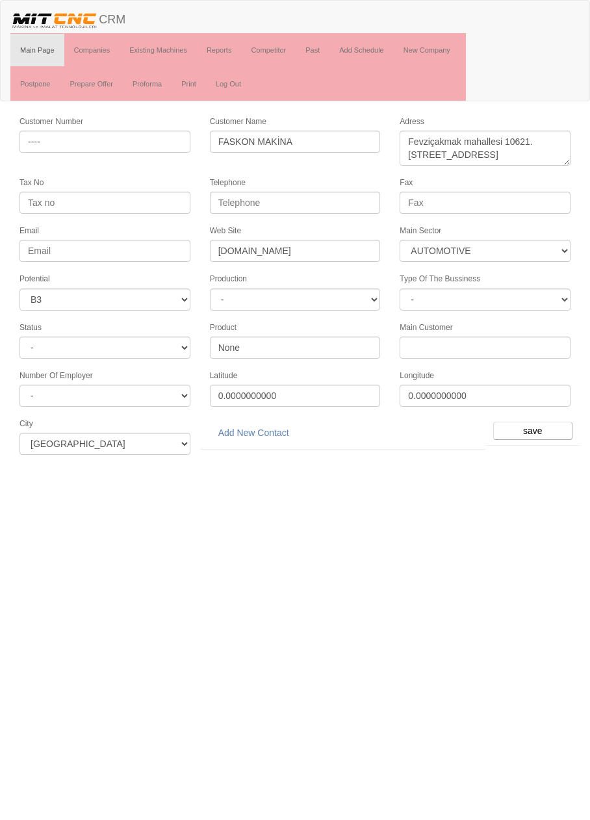
select select "370"
select select "6"
click at [269, 428] on link "Add New Contact" at bounding box center [254, 433] width 88 height 22
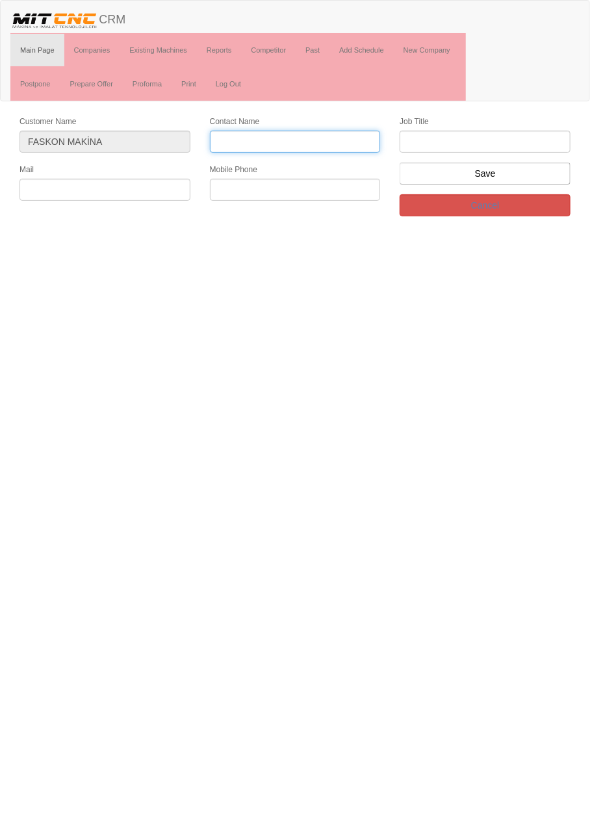
click at [328, 139] on input "Contact Name" at bounding box center [295, 142] width 171 height 22
type input "Osman Altıntaş"
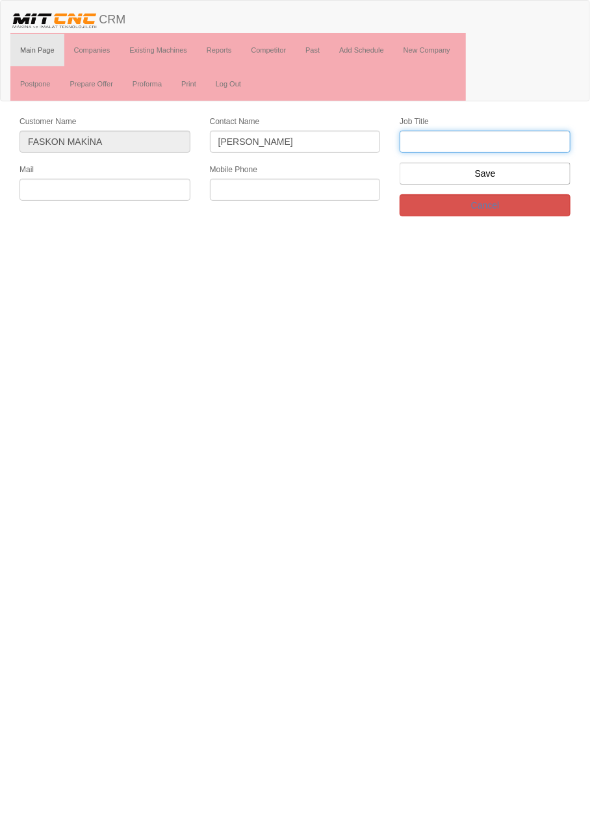
click at [504, 135] on input "text" at bounding box center [485, 142] width 171 height 22
type input "f"
type input "Firma Sahibi"
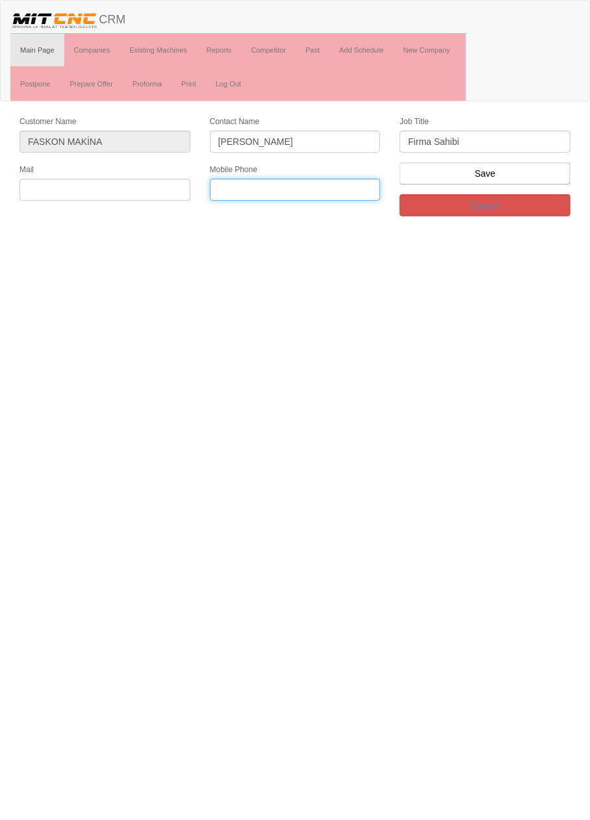
click at [294, 188] on input "text" at bounding box center [295, 190] width 171 height 22
click at [320, 187] on input "text" at bounding box center [295, 190] width 171 height 22
click at [323, 182] on input "0546 632" at bounding box center [295, 190] width 171 height 22
type input "0546 632 9252"
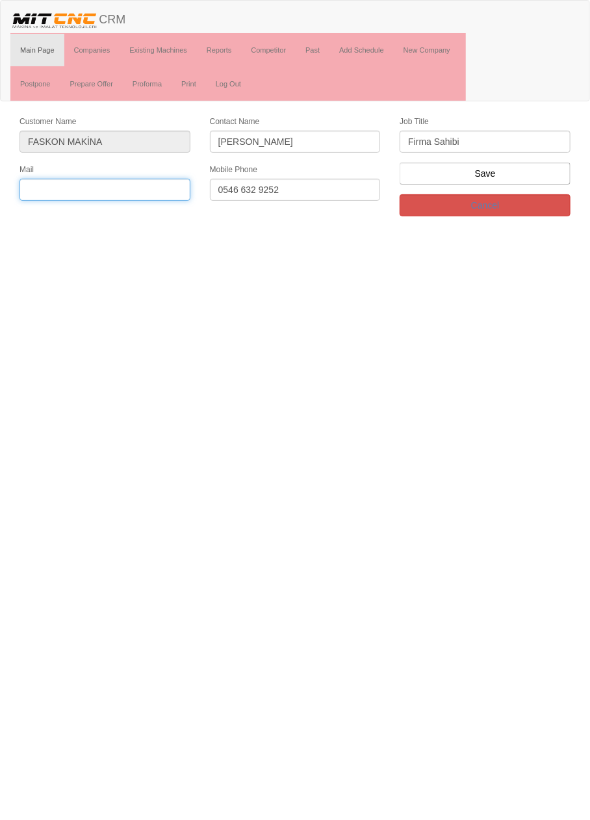
click at [139, 184] on input "text" at bounding box center [105, 190] width 171 height 22
click at [137, 190] on input "text" at bounding box center [105, 190] width 171 height 22
type input "İ"
type input "info@faskon.com.tr"
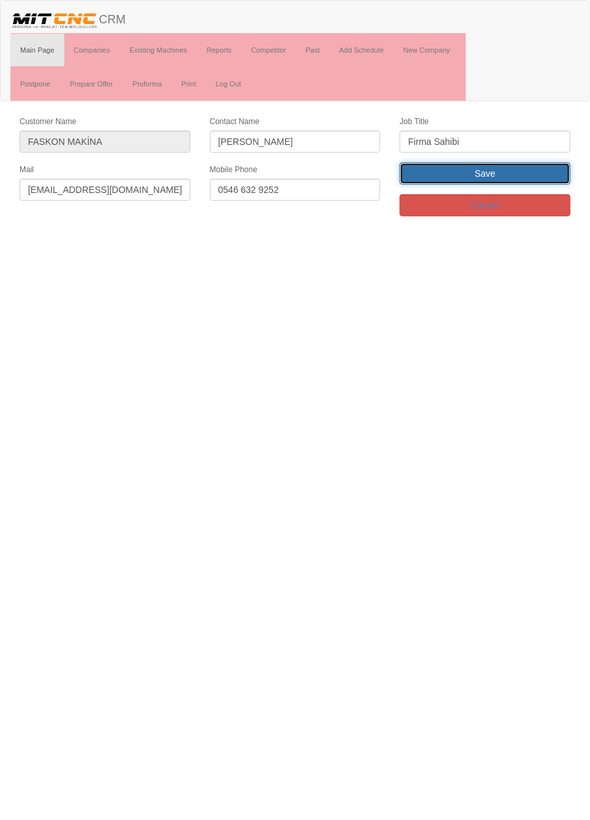
click at [531, 174] on input "Save" at bounding box center [485, 174] width 171 height 22
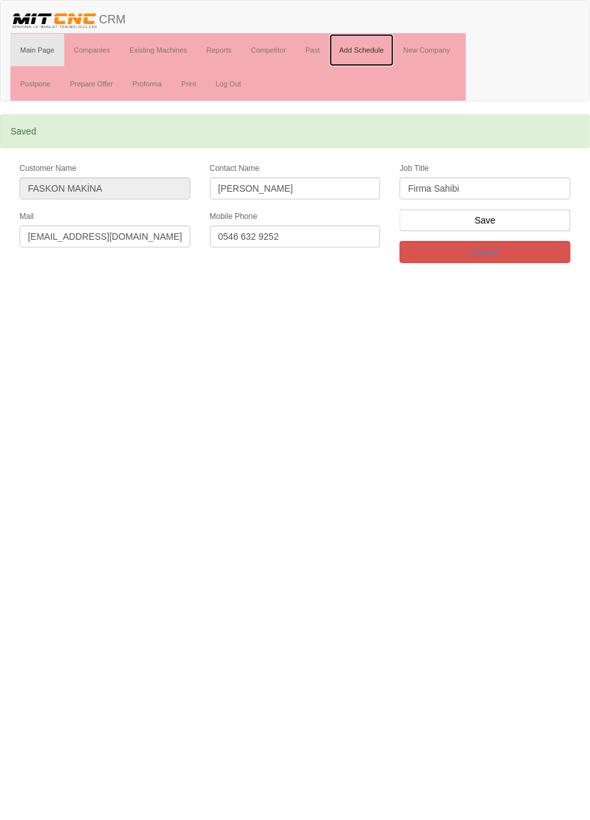
click at [371, 49] on link "Add Schedule" at bounding box center [362, 50] width 64 height 33
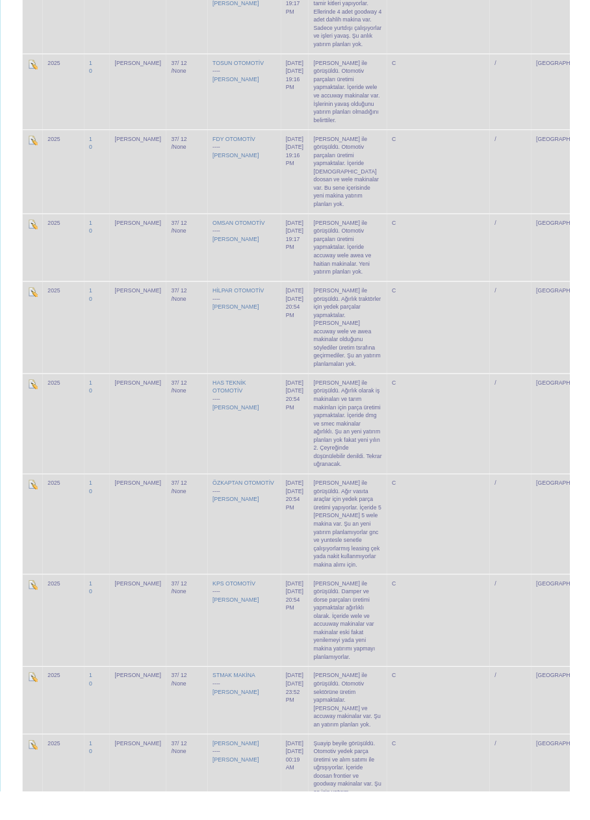
scroll to position [1559, 0]
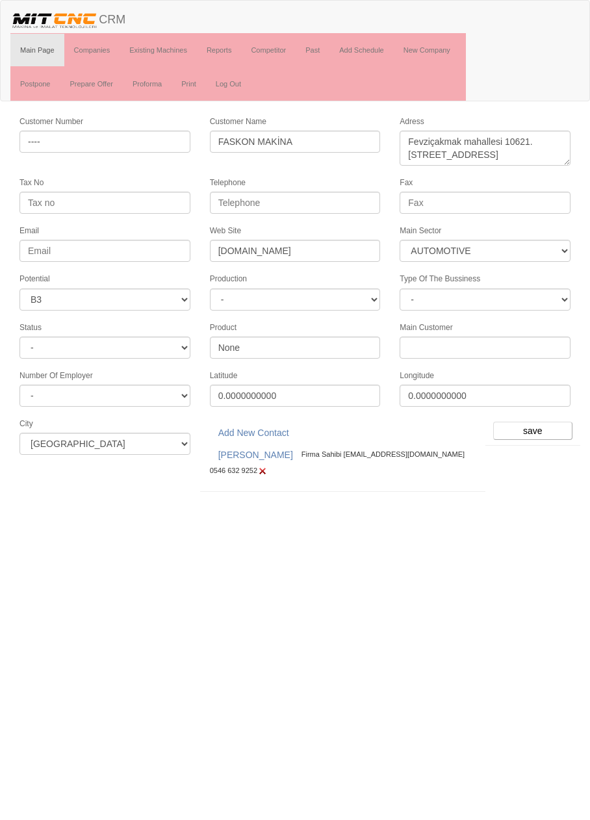
select select "370"
select select "6"
click at [541, 422] on input "save" at bounding box center [532, 431] width 79 height 18
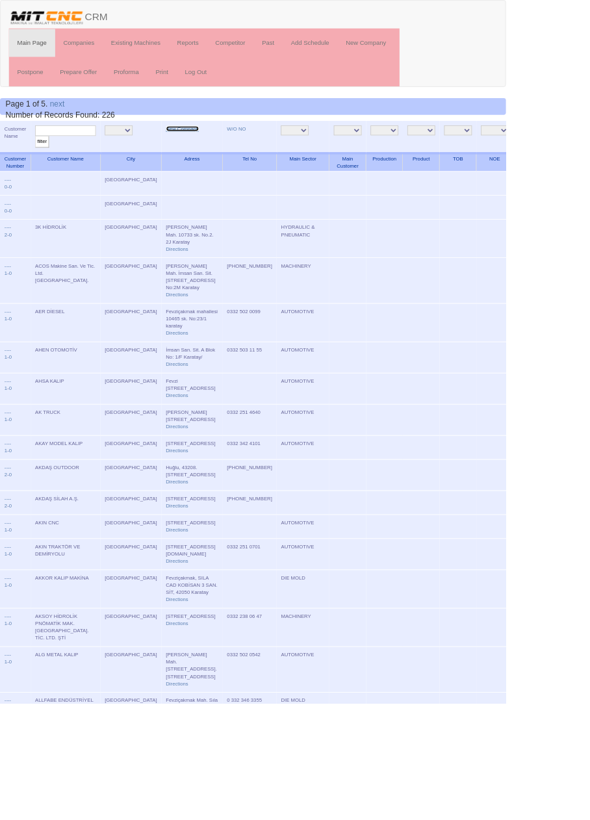
click at [194, 149] on link "New Company" at bounding box center [213, 150] width 38 height 7
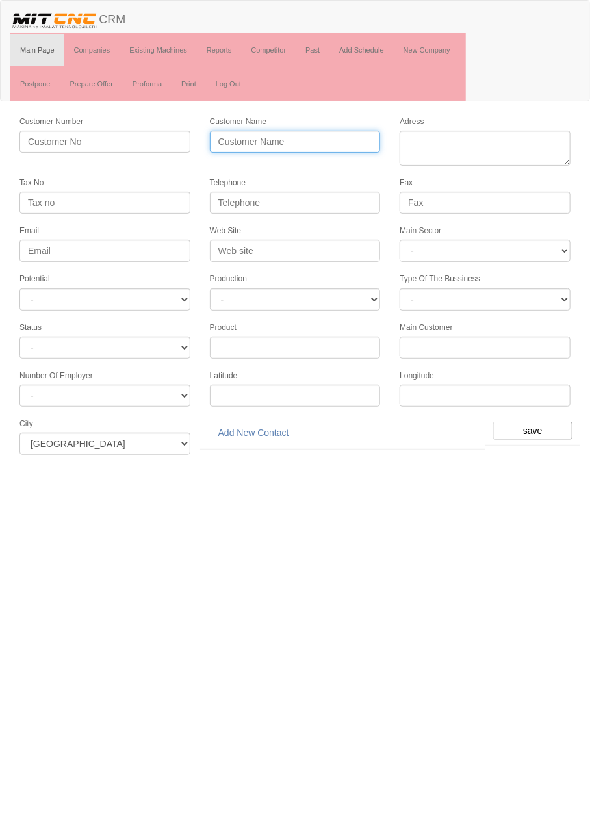
click at [315, 140] on input "Customer Name" at bounding box center [295, 142] width 171 height 22
type input "İkonpa"
type input "İKONPAR OTOMOTİV"
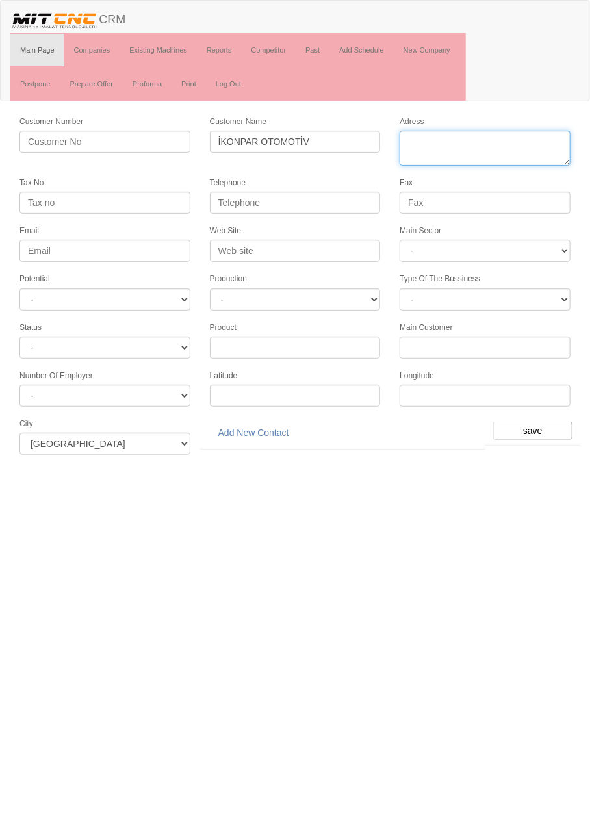
click at [503, 140] on textarea "Adress" at bounding box center [485, 148] width 171 height 35
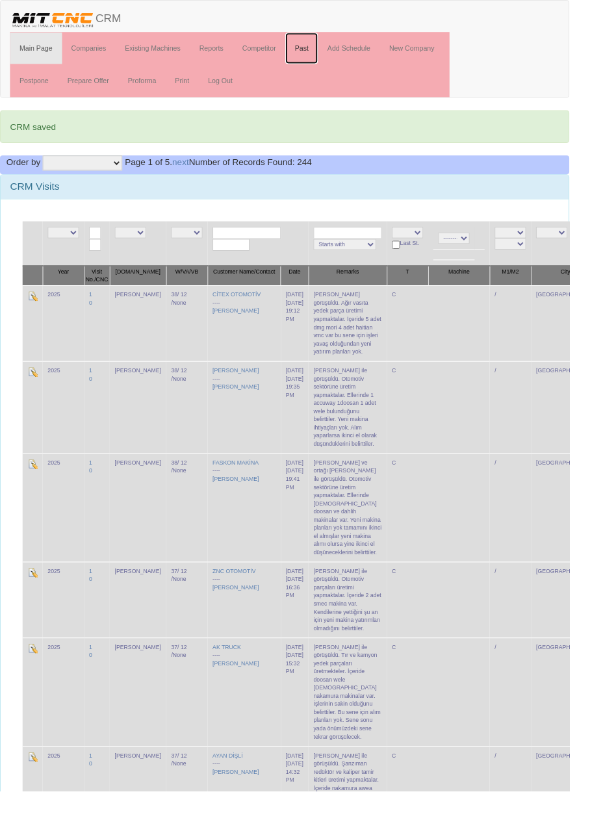
click at [319, 46] on link "Past" at bounding box center [313, 50] width 34 height 33
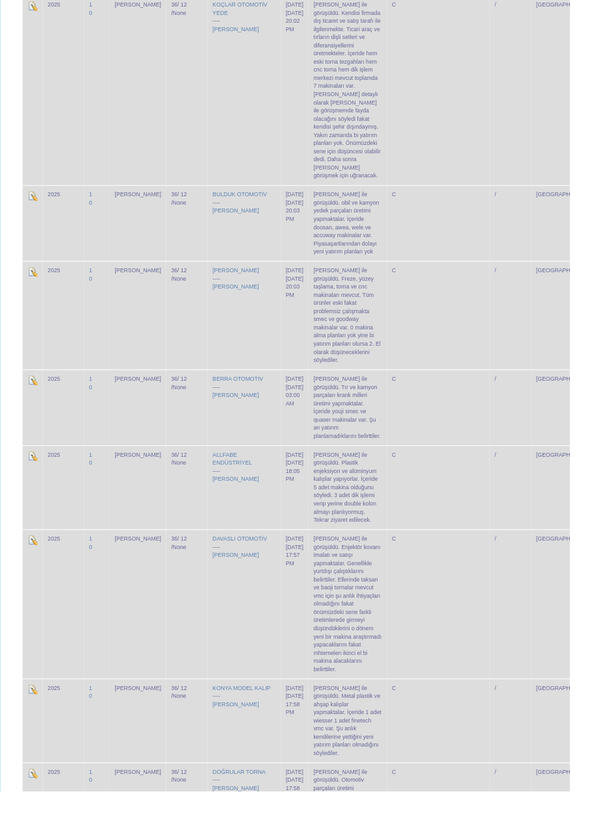
scroll to position [3801, 0]
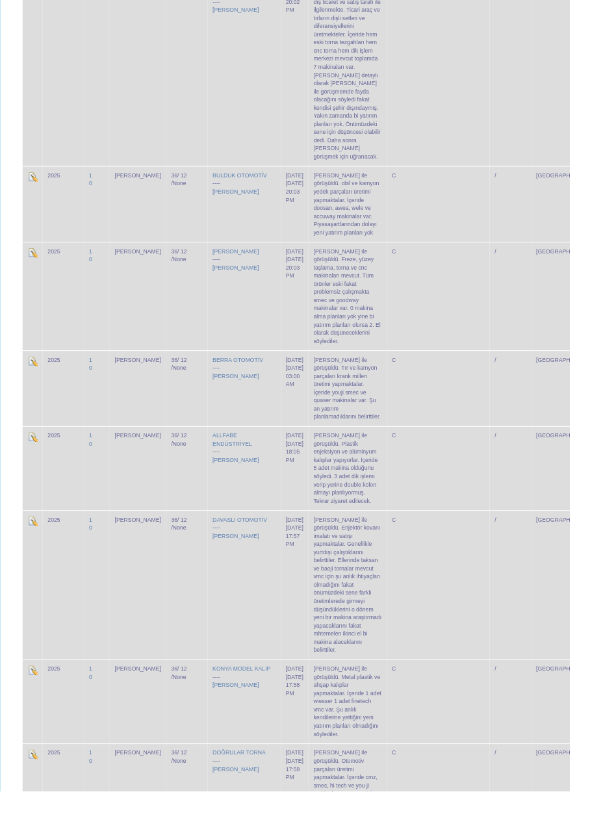
scroll to position [3755, 0]
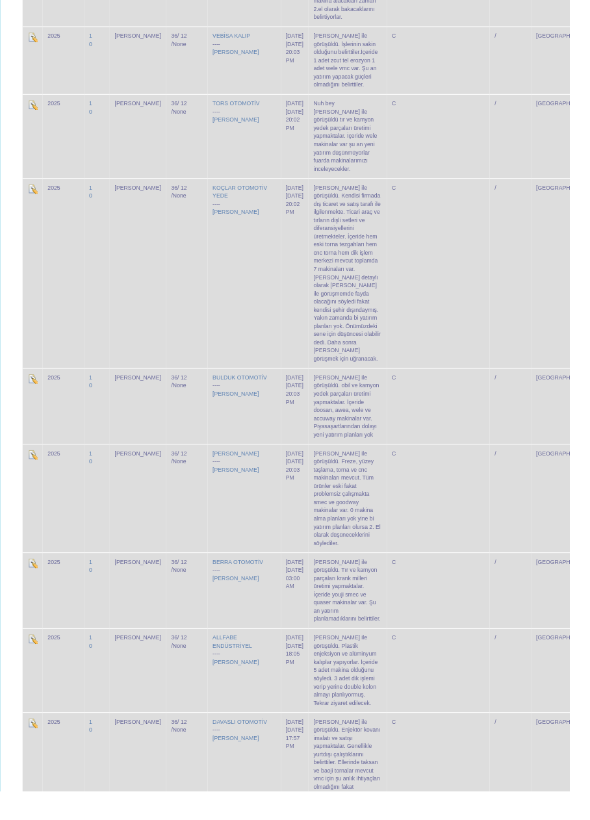
scroll to position [3755, 0]
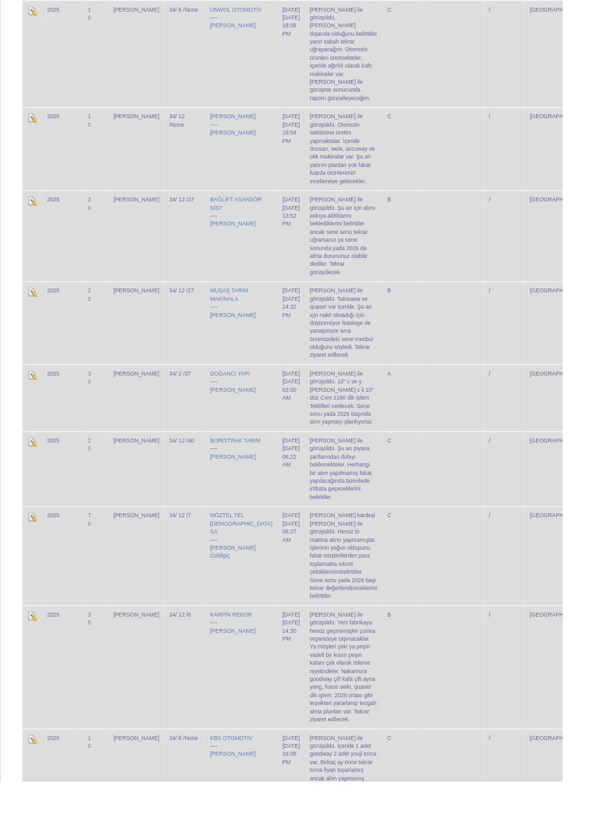
scroll to position [3492, 0]
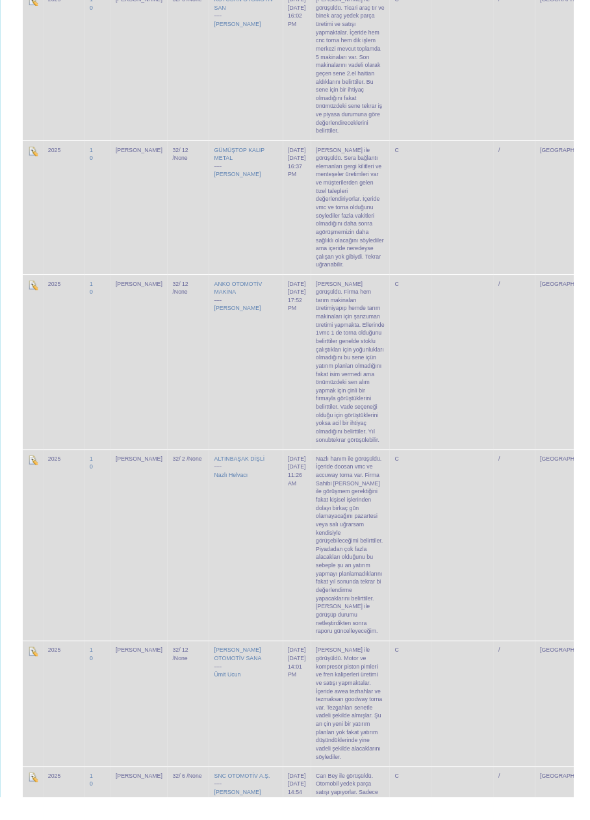
scroll to position [3335, 0]
click at [508, 463] on td "/" at bounding box center [529, 561] width 43 height 197
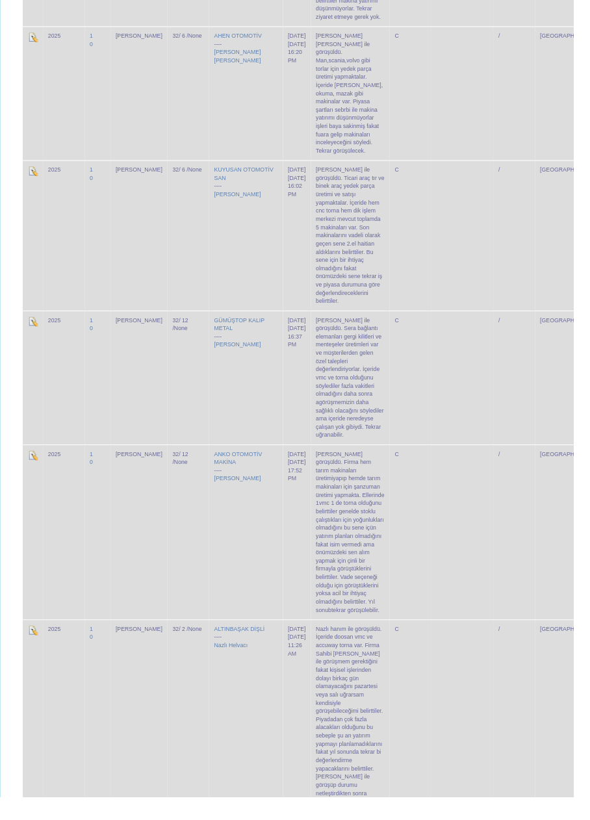
scroll to position [3157, 0]
click at [444, 460] on td at bounding box center [476, 550] width 64 height 180
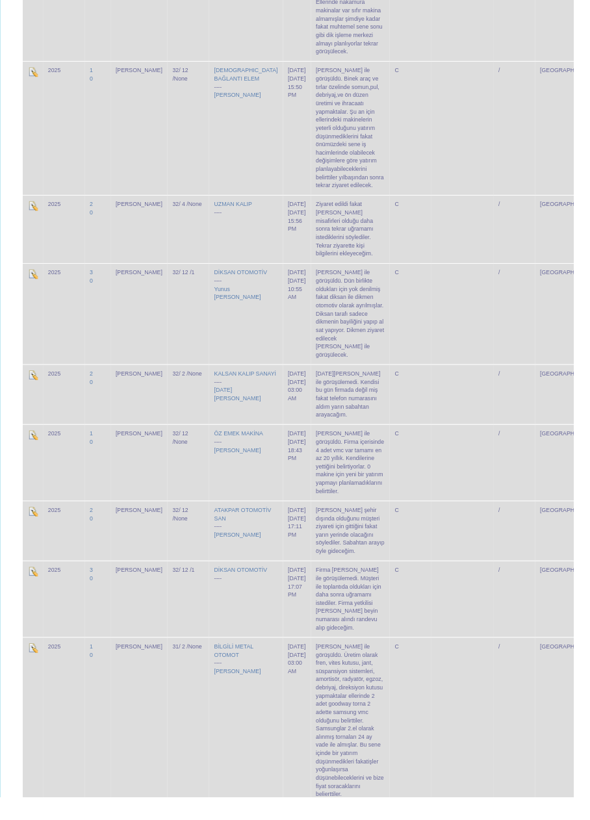
scroll to position [5122, 0]
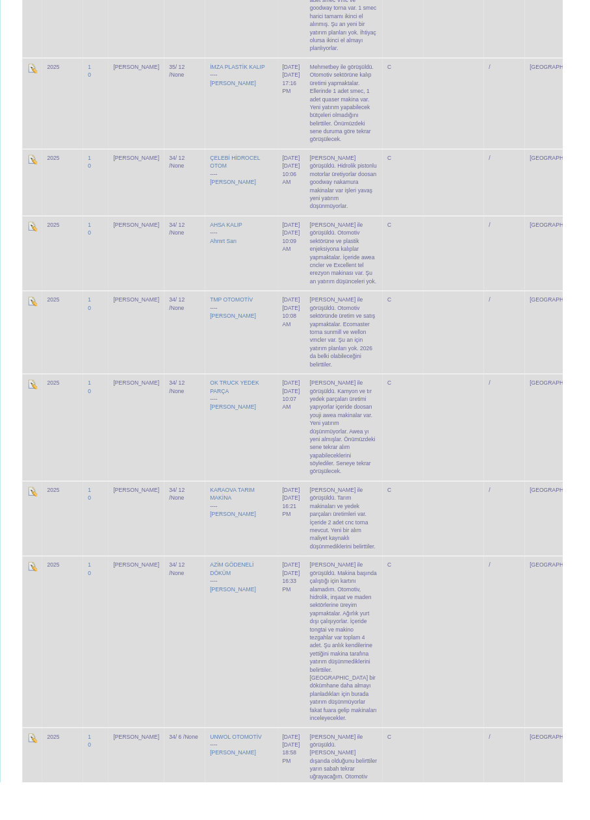
scroll to position [3492, 0]
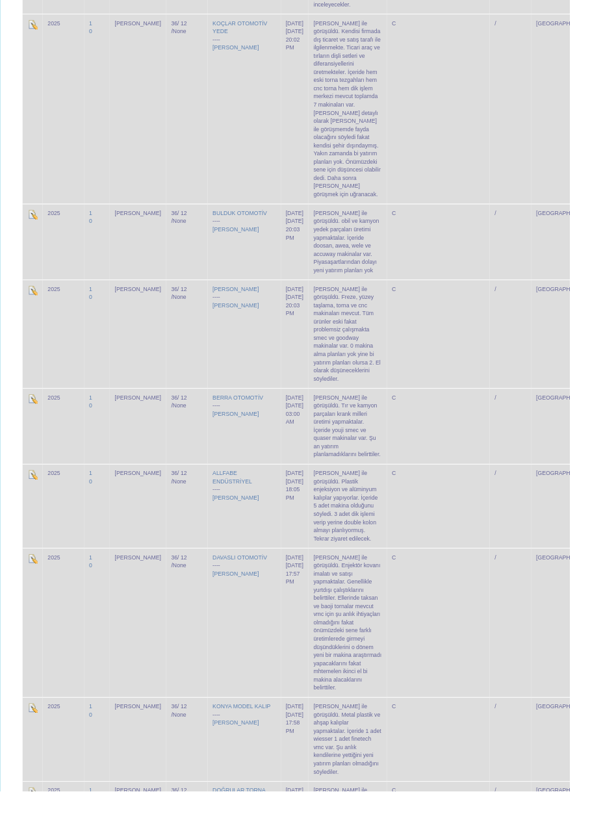
scroll to position [3755, 0]
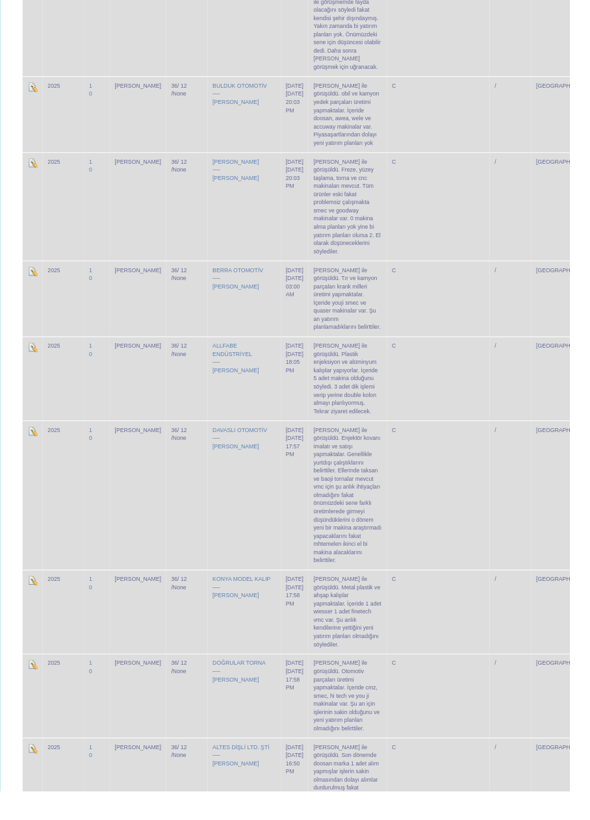
copy td "[PERSON_NAME] ile görüşüldü. Otomotiv parçaları üretimi yapmaktalar. İçeride cm…"
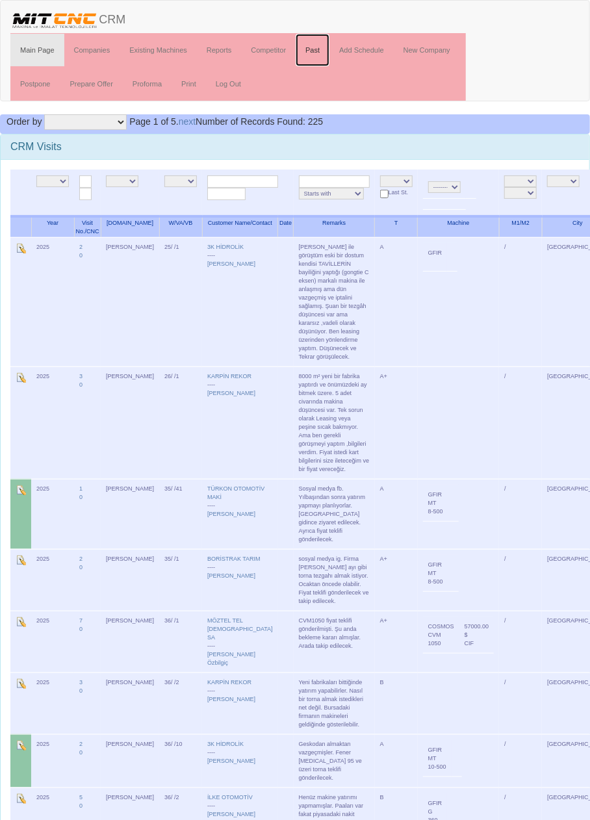
click at [317, 49] on link "Past" at bounding box center [313, 50] width 34 height 33
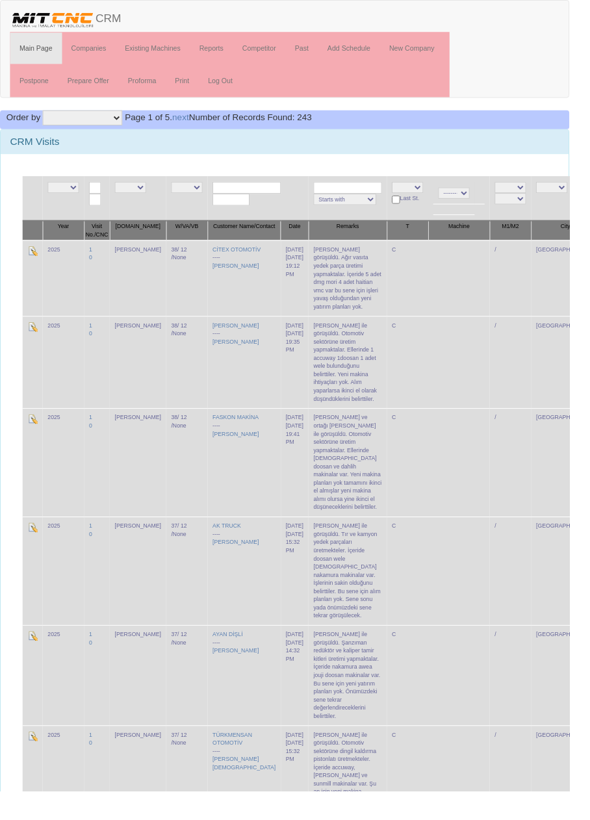
click at [250, 189] on input "text" at bounding box center [255, 195] width 71 height 12
click at [273, 226] on link "DOĞ RULAR TORNA" at bounding box center [256, 227] width 103 height 14
type input "DOĞRULAR TORNA"
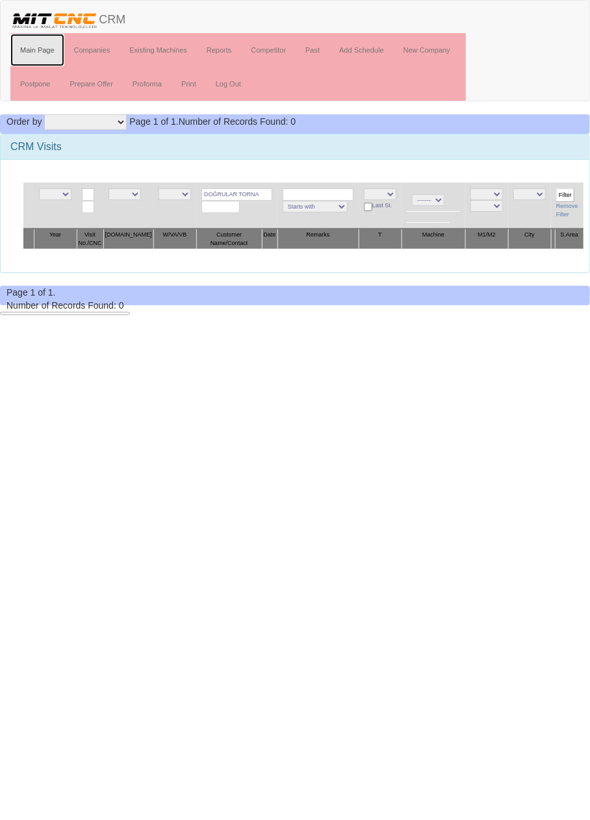
click at [36, 49] on link "Main Page" at bounding box center [37, 50] width 54 height 33
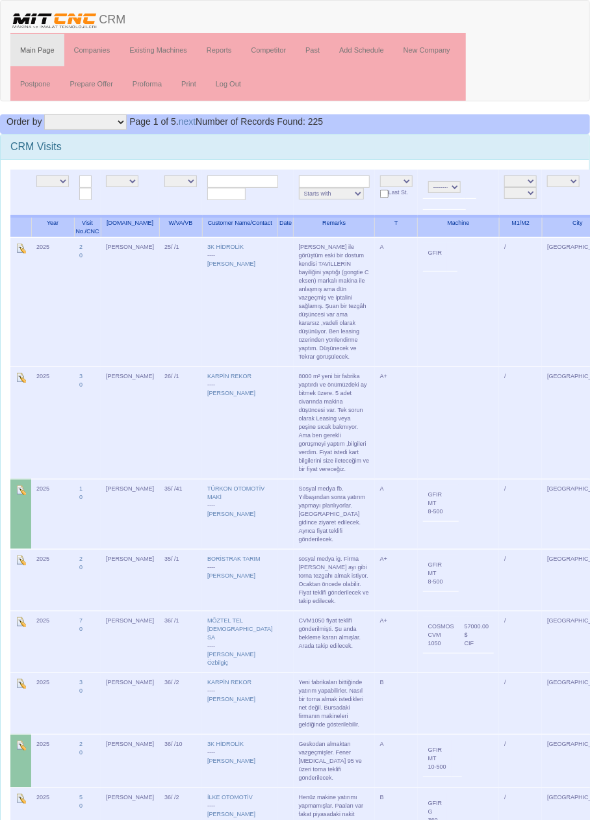
click at [247, 176] on input "text" at bounding box center [242, 182] width 71 height 12
click at [261, 215] on link "DOĞ RULAR TORNA" at bounding box center [243, 214] width 103 height 14
type input "DOĞRULAR TORNA"
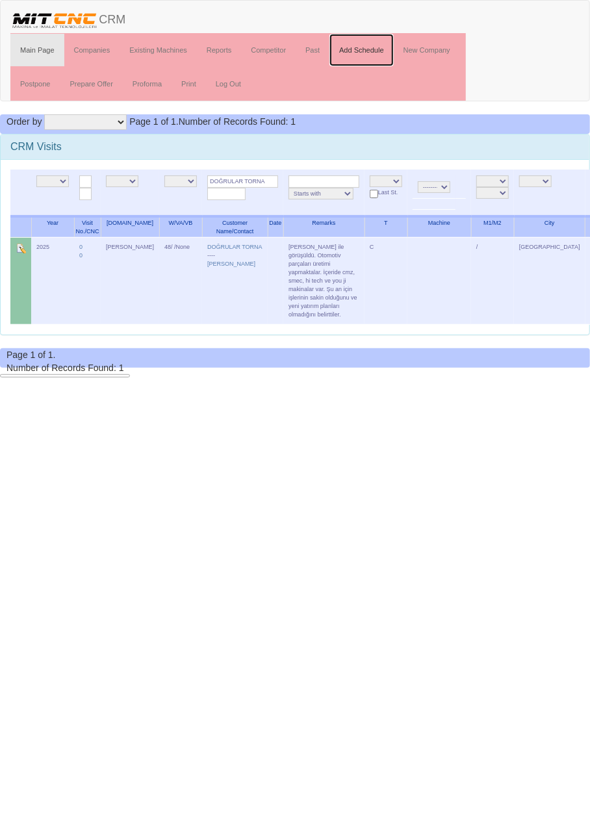
click at [371, 34] on link "Add Schedule" at bounding box center [362, 50] width 64 height 33
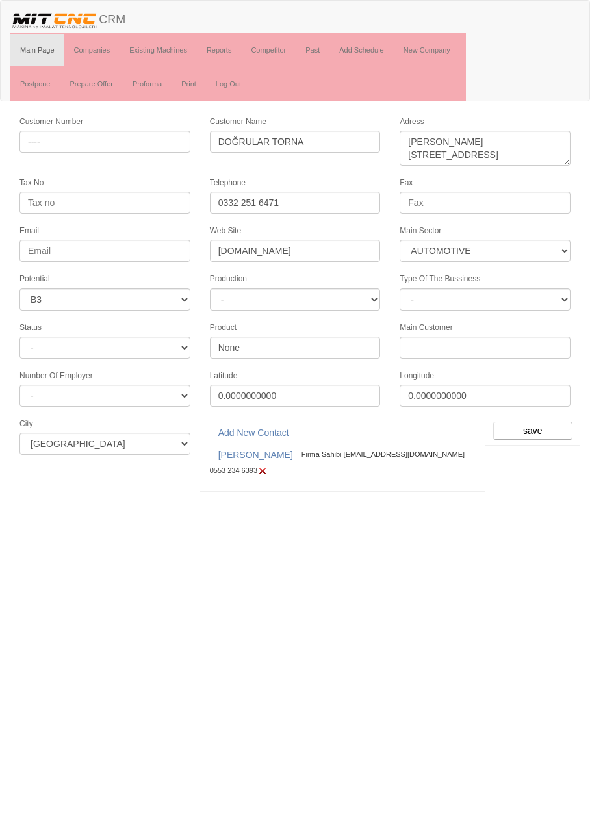
select select "370"
select select "6"
click at [555, 422] on input "save" at bounding box center [532, 431] width 79 height 18
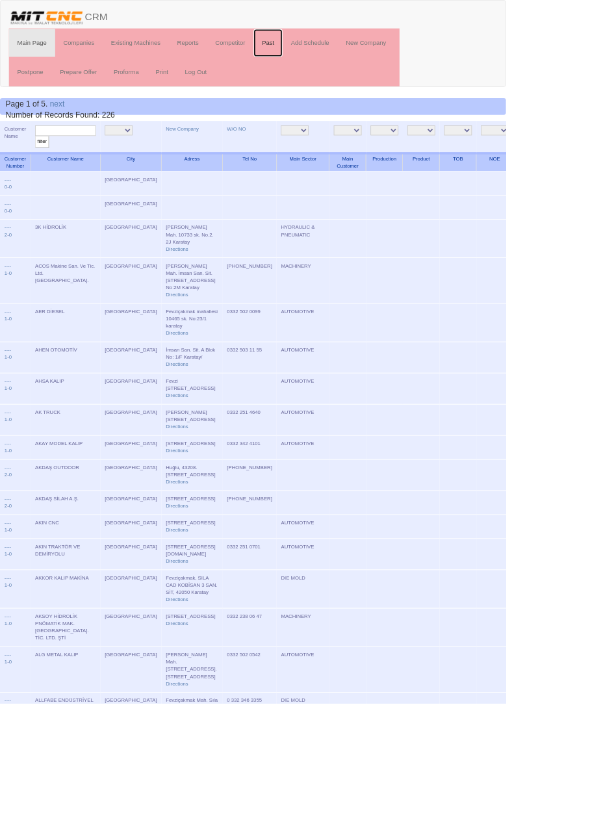
click at [315, 49] on link "Past" at bounding box center [313, 50] width 34 height 33
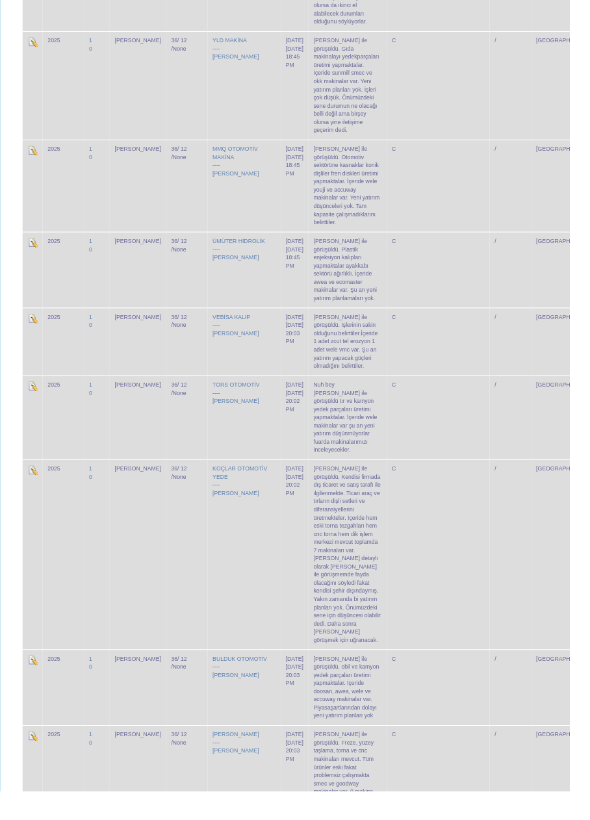
scroll to position [3801, 0]
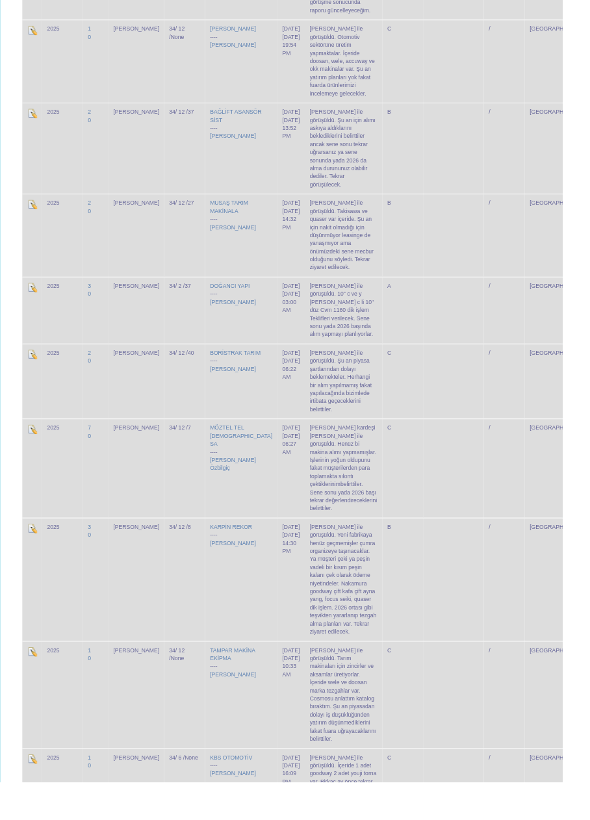
scroll to position [3492, 0]
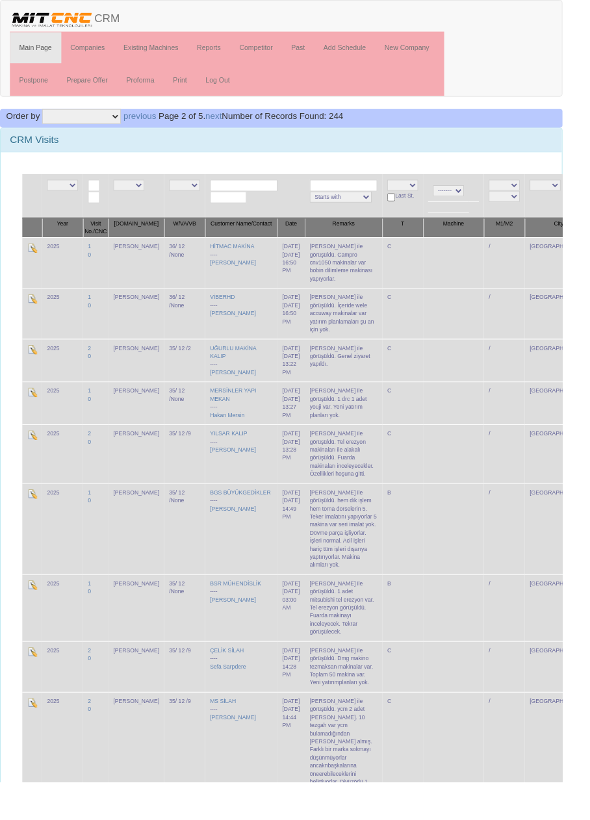
scroll to position [252, 0]
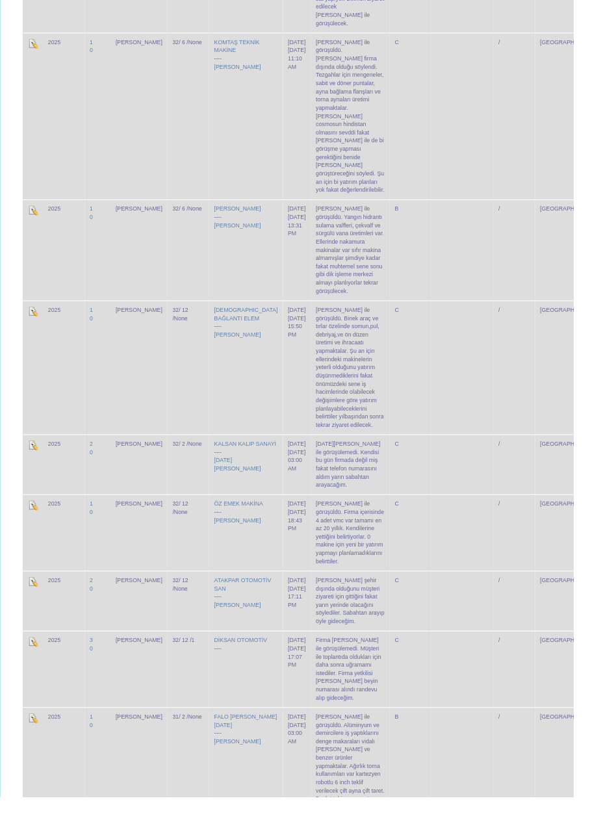
scroll to position [5215, 0]
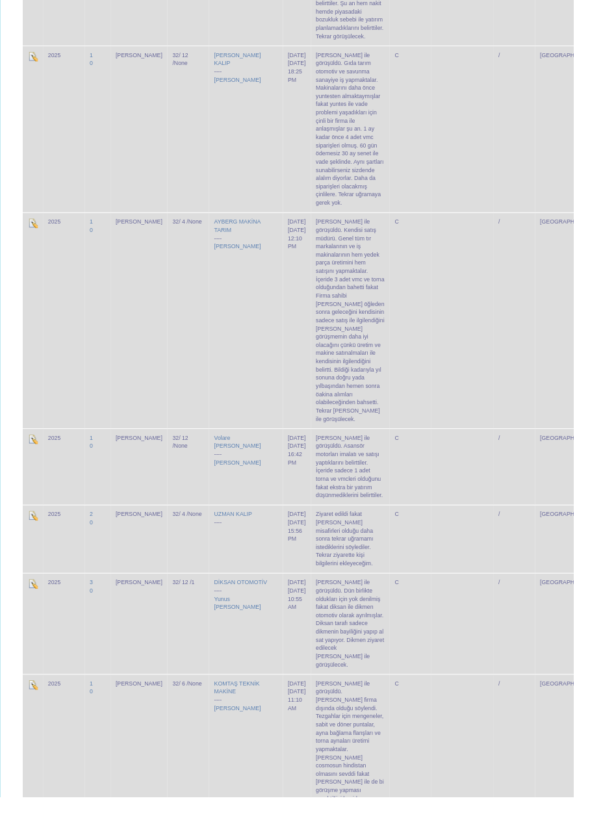
scroll to position [5215, 0]
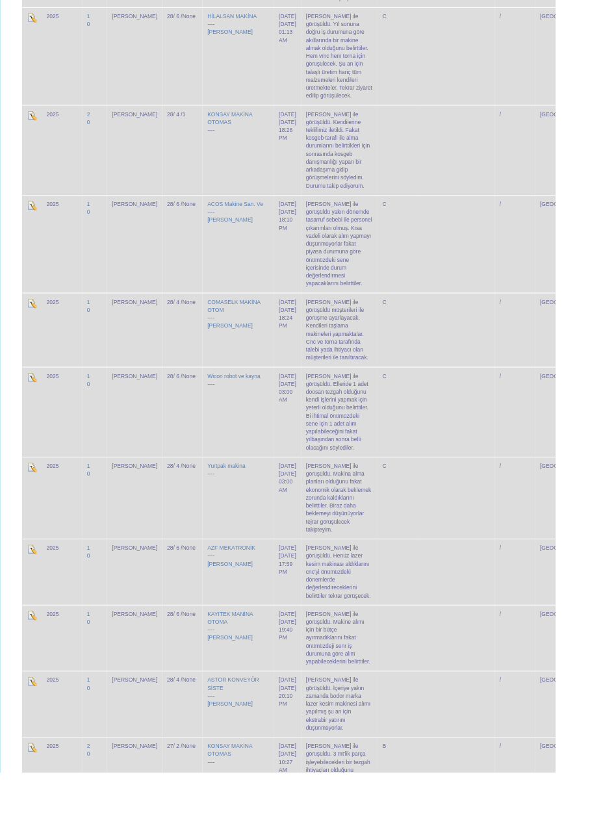
scroll to position [3684, 0]
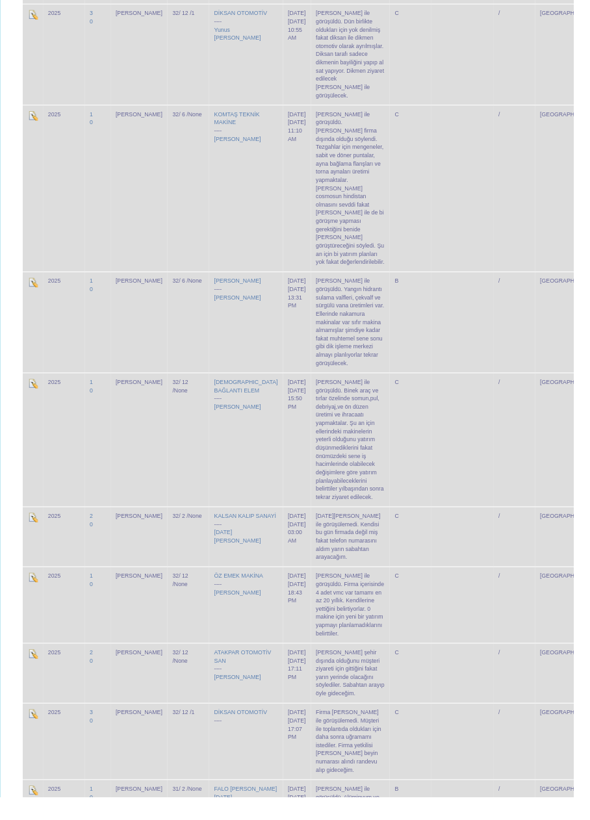
scroll to position [5215, 0]
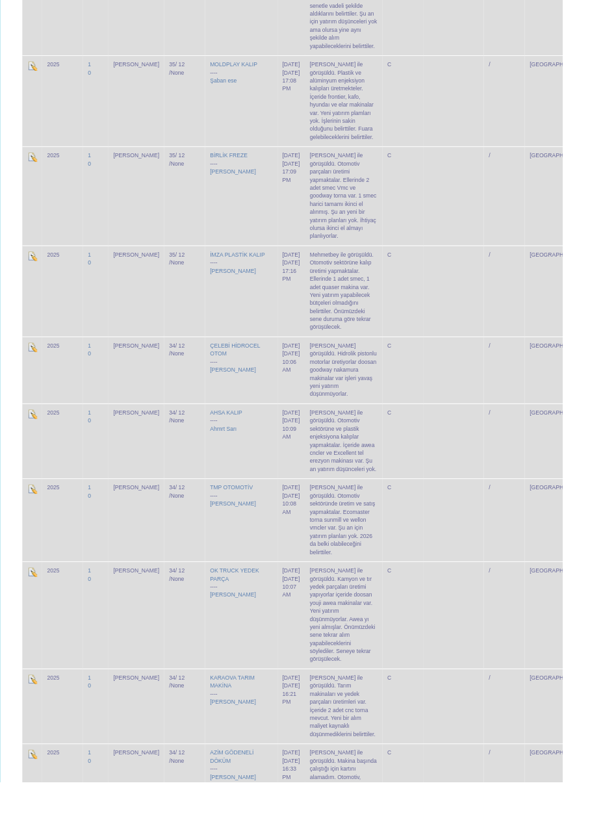
scroll to position [3492, 0]
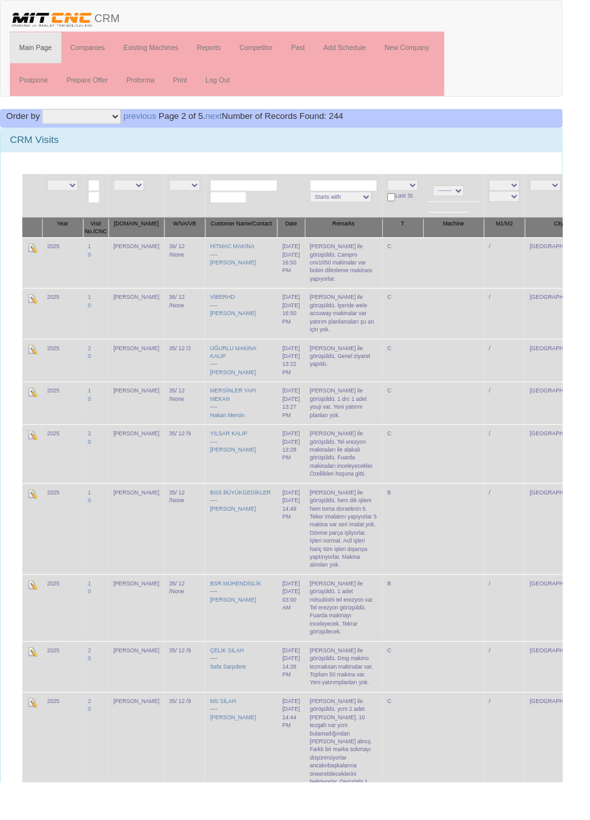
scroll to position [349, 0]
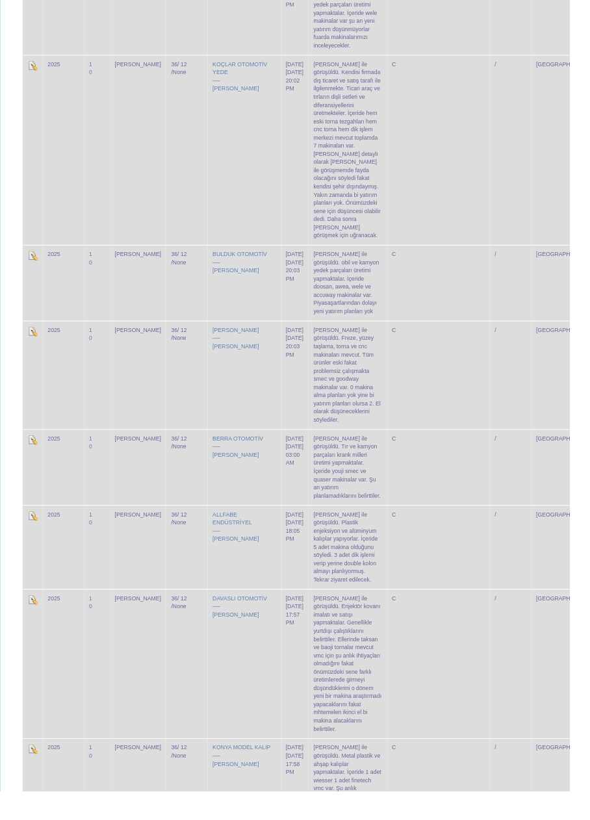
scroll to position [3755, 0]
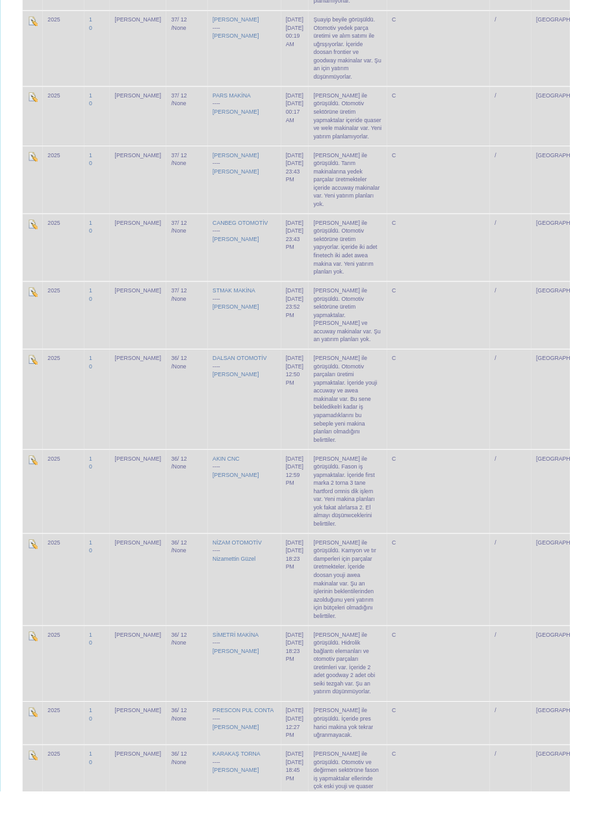
scroll to position [2271, 0]
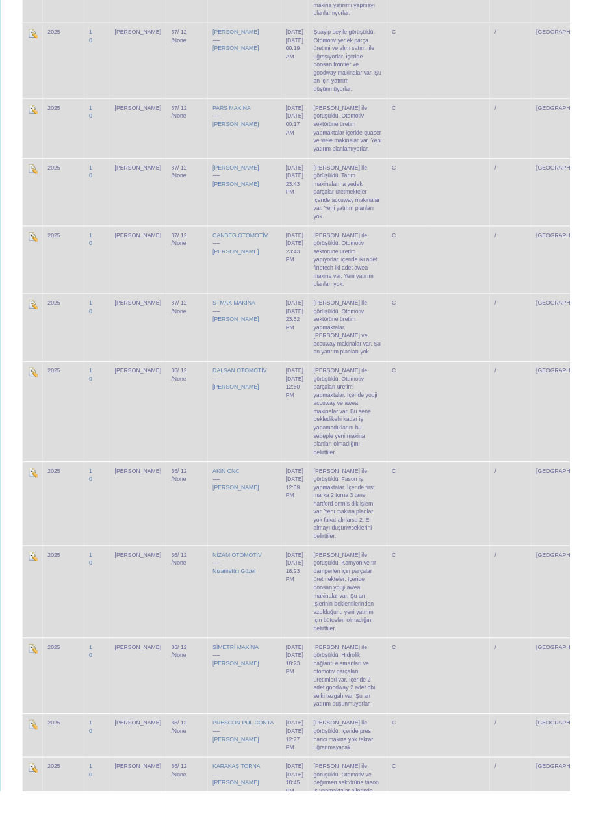
copy td "[PERSON_NAME] ile görüşüldü. Kamyon ve tır damperleri için parçalar üretmektele…"
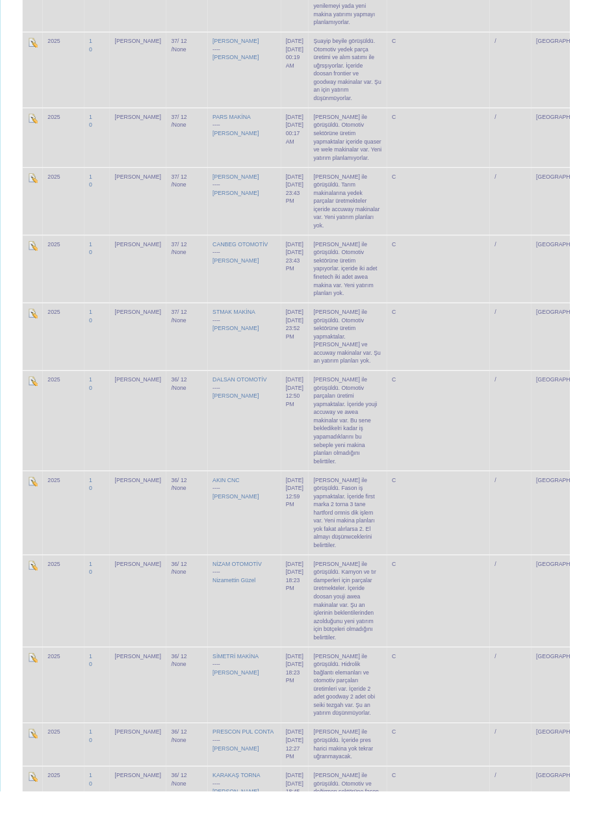
scroll to position [2261, 0]
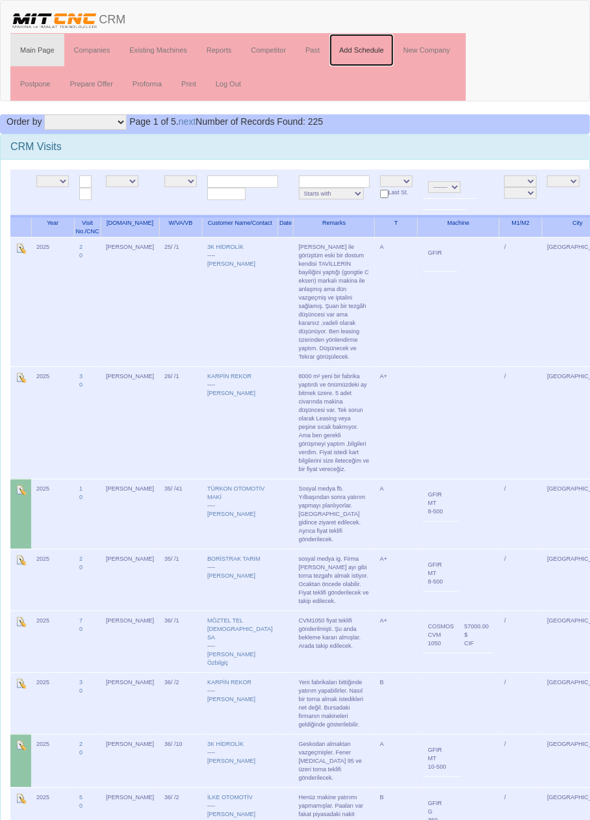
click at [375, 49] on link "Add Schedule" at bounding box center [362, 50] width 64 height 33
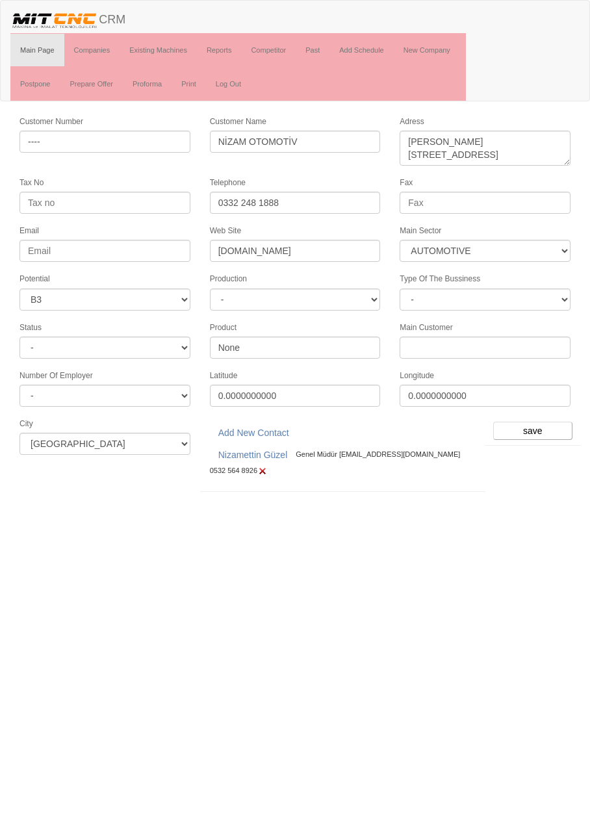
select select "370"
select select "6"
click at [527, 424] on input "save" at bounding box center [532, 431] width 79 height 18
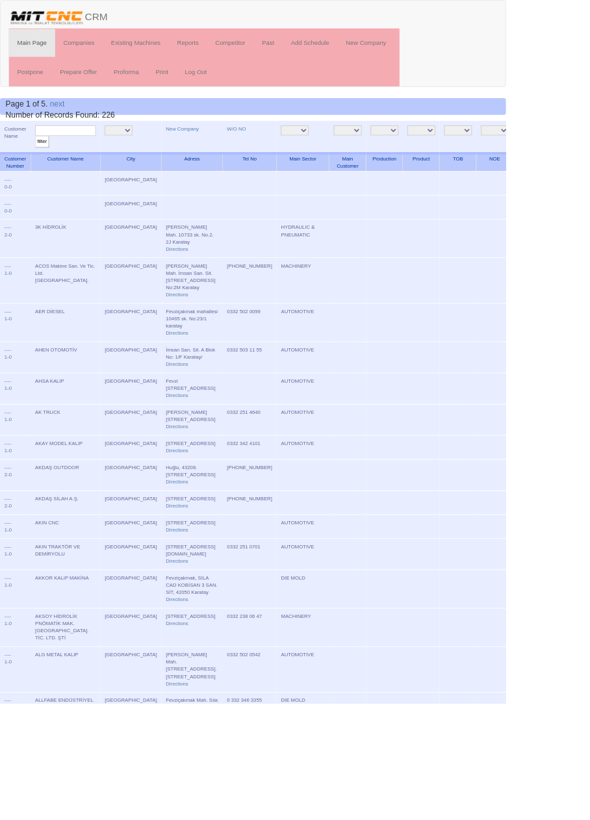
click at [87, 151] on input "text" at bounding box center [76, 152] width 71 height 12
type input "Nizam"
click at [41, 159] on input "filter" at bounding box center [49, 166] width 16 height 14
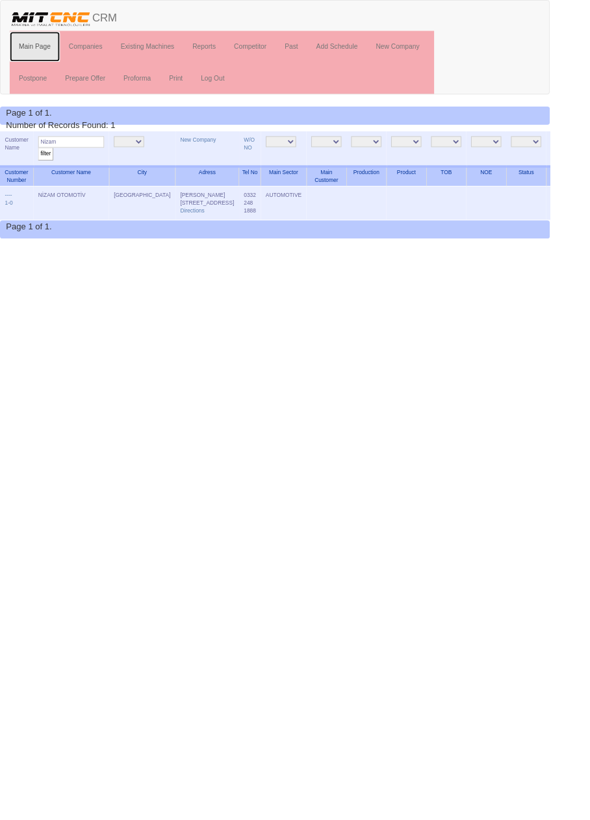
click at [34, 47] on link "Main Page" at bounding box center [37, 50] width 54 height 33
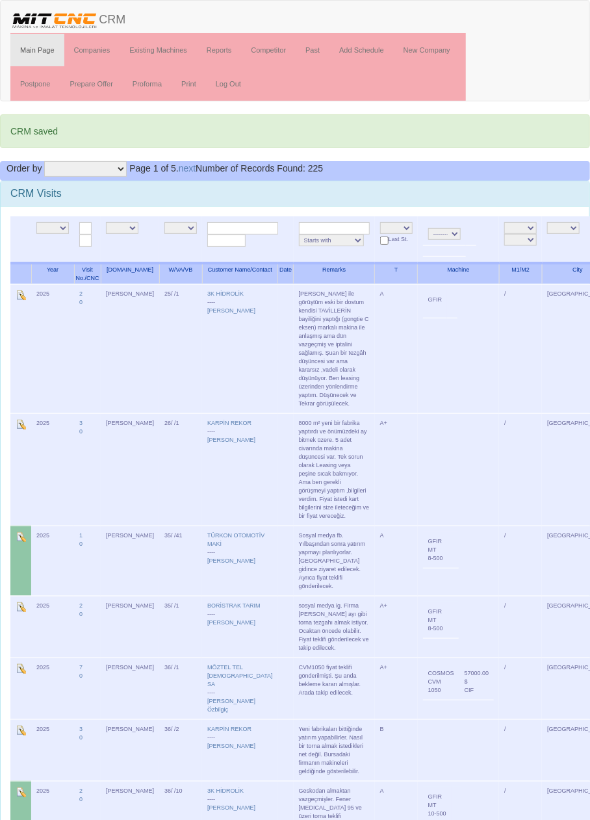
click at [239, 226] on input "text" at bounding box center [242, 228] width 71 height 12
type input "Nizam"
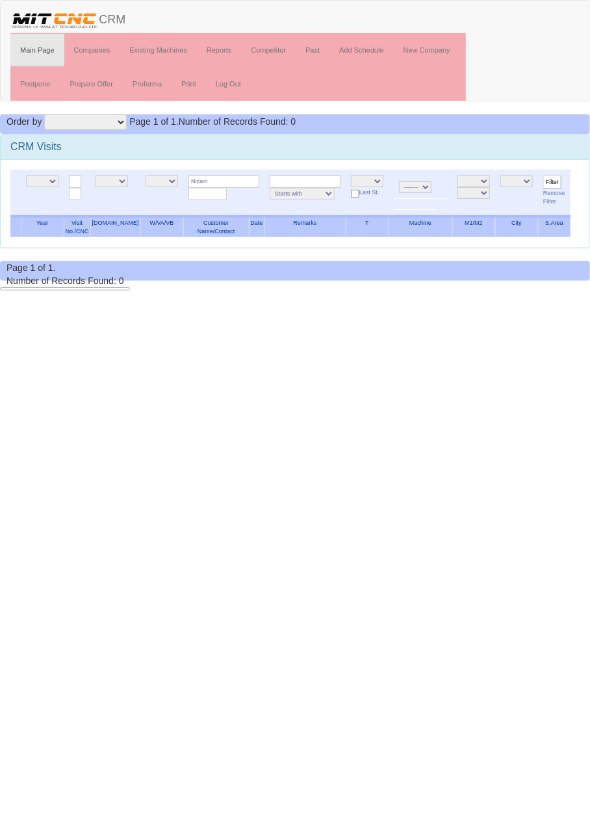
click at [236, 179] on input "Nizam" at bounding box center [224, 182] width 71 height 12
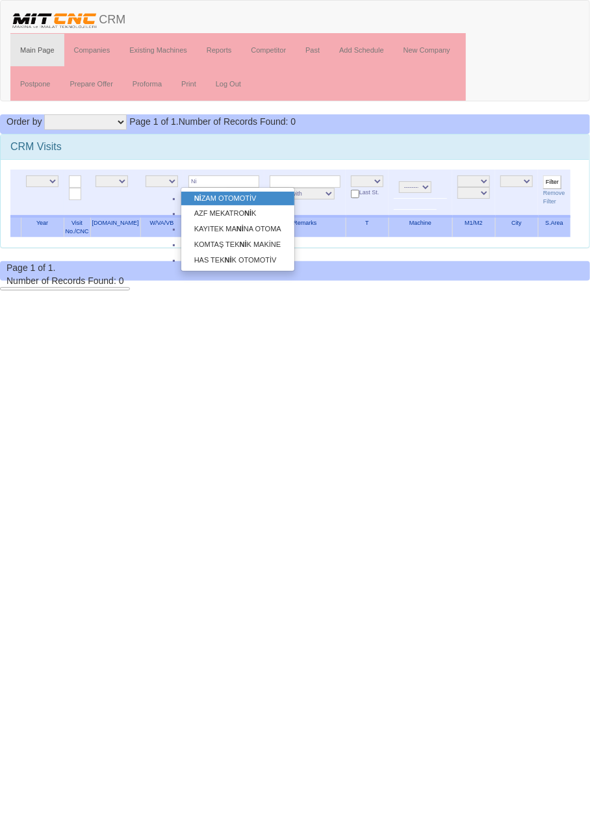
click at [250, 198] on link "Nİ ZAM OTOMOTİV" at bounding box center [237, 199] width 113 height 14
type input "NİZAM OTOMOTİV"
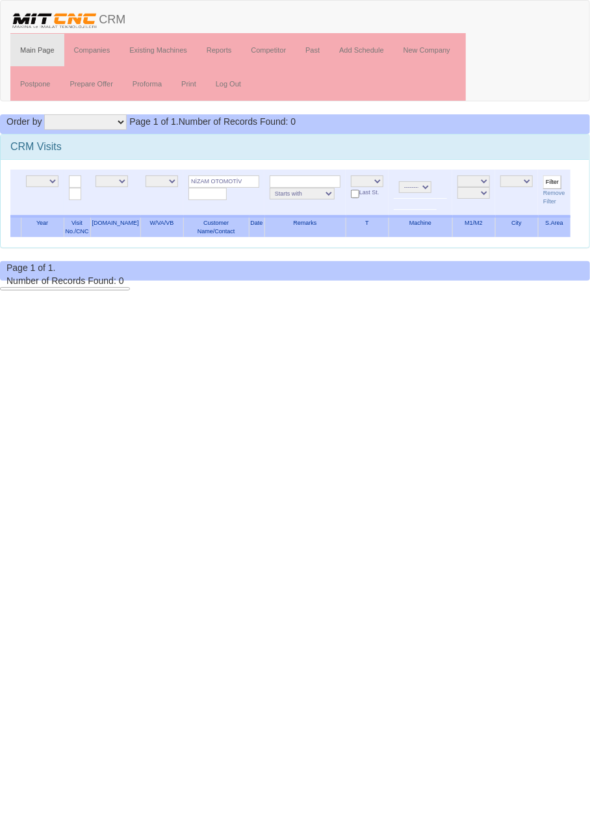
click at [547, 180] on input "Filter" at bounding box center [552, 183] width 18 height 14
